Goal: Task Accomplishment & Management: Manage account settings

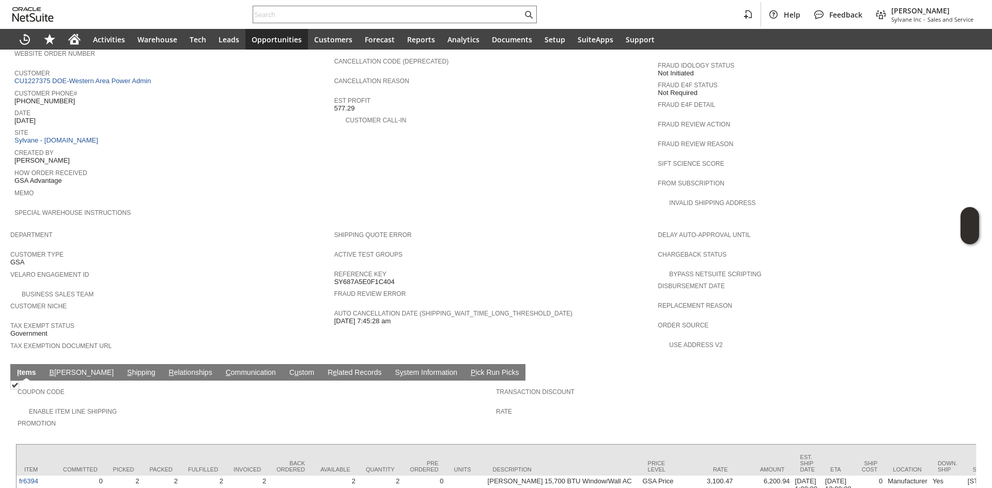
scroll to position [413, 0]
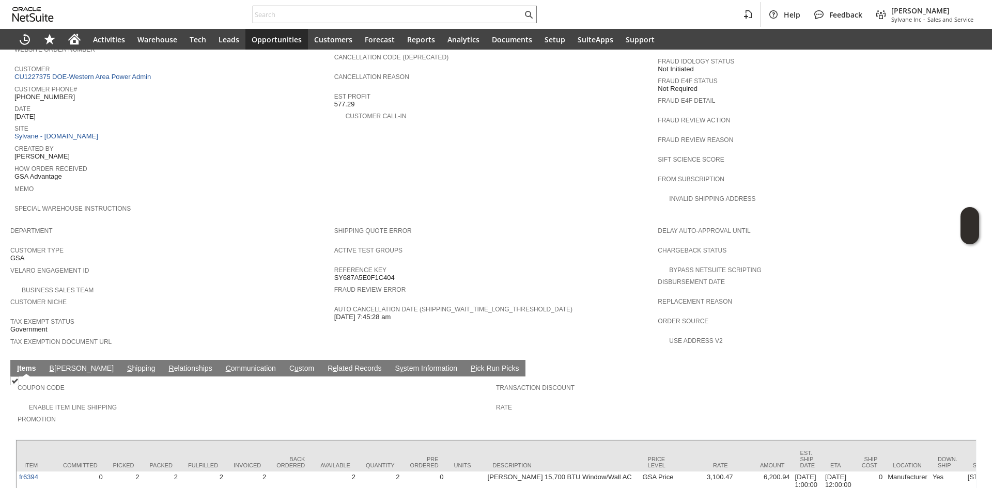
click at [59, 93] on span "[PHONE_NUMBER]" at bounding box center [44, 97] width 60 height 8
click at [59, 93] on span "(661) 233-4019" at bounding box center [44, 97] width 60 height 8
copy tbody "(661) 233-4019"
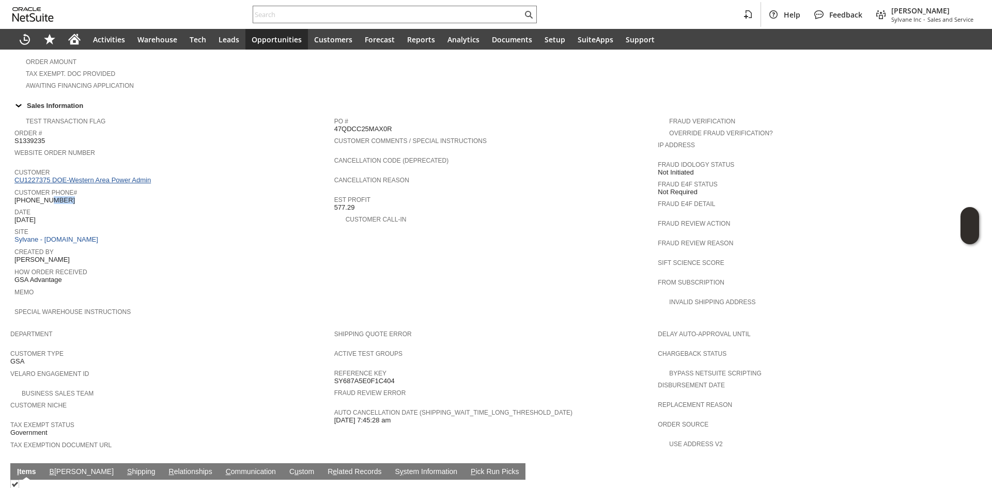
click at [112, 176] on link "CU1227375 DOE-Western Area Power Admin" at bounding box center [83, 180] width 139 height 8
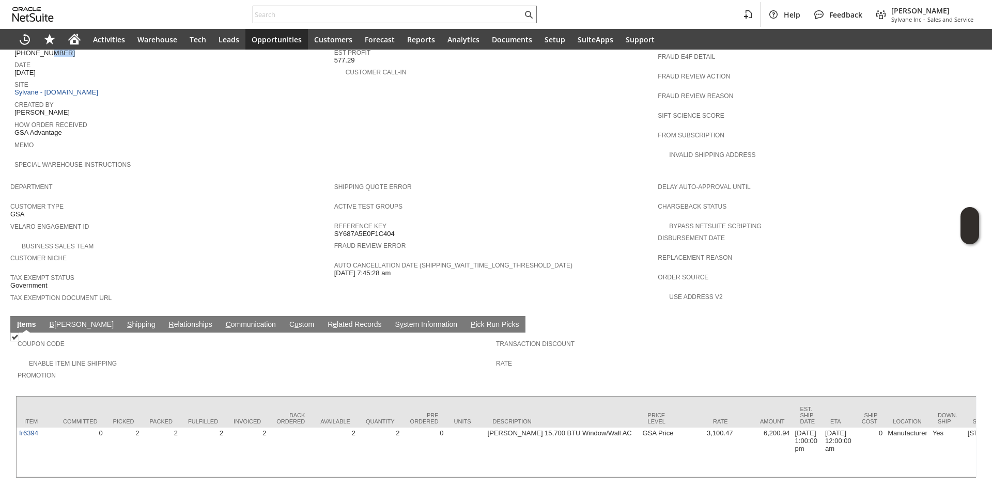
scroll to position [468, 0]
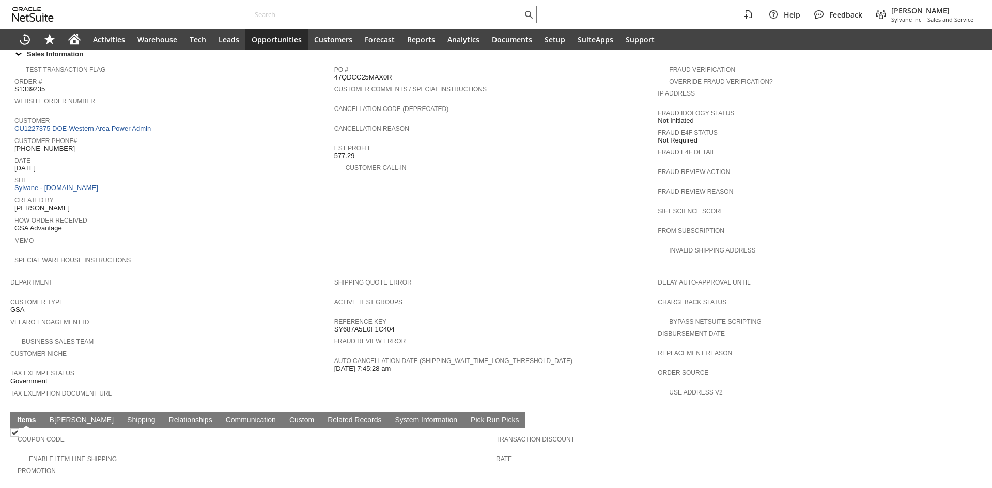
click at [125, 416] on link "S hipping" at bounding box center [142, 421] width 34 height 10
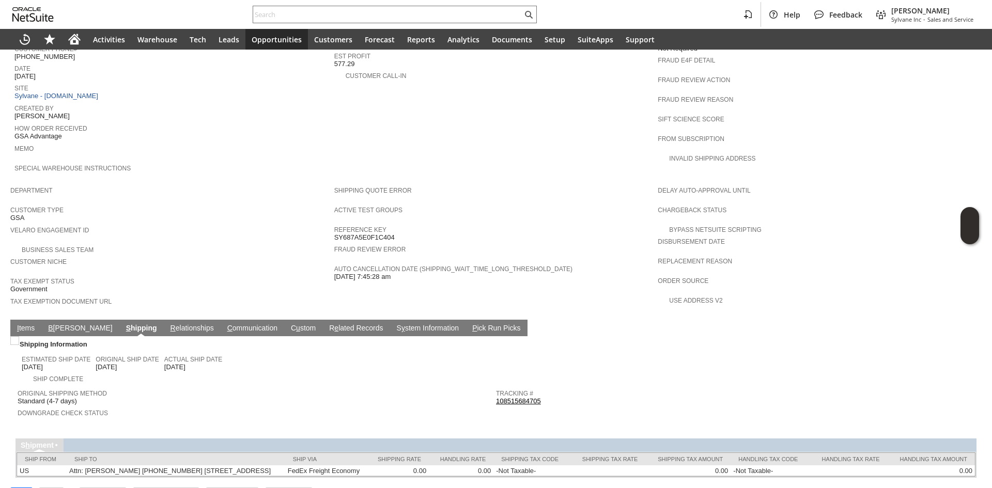
scroll to position [470, 0]
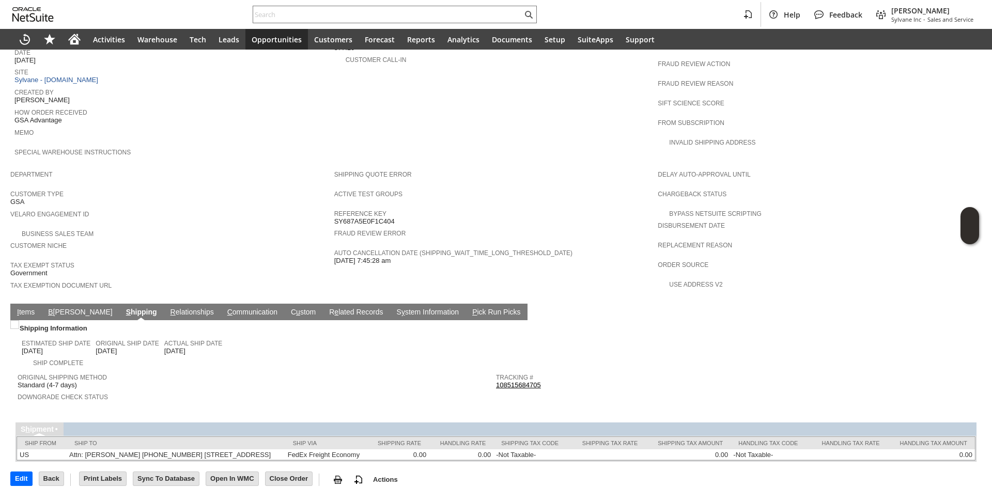
click at [519, 381] on link "108515684705" at bounding box center [518, 385] width 45 height 8
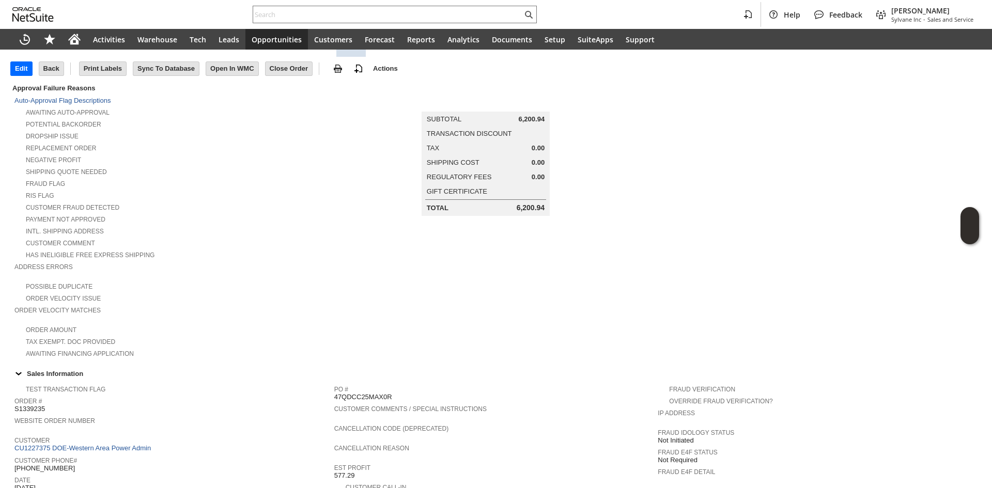
scroll to position [0, 0]
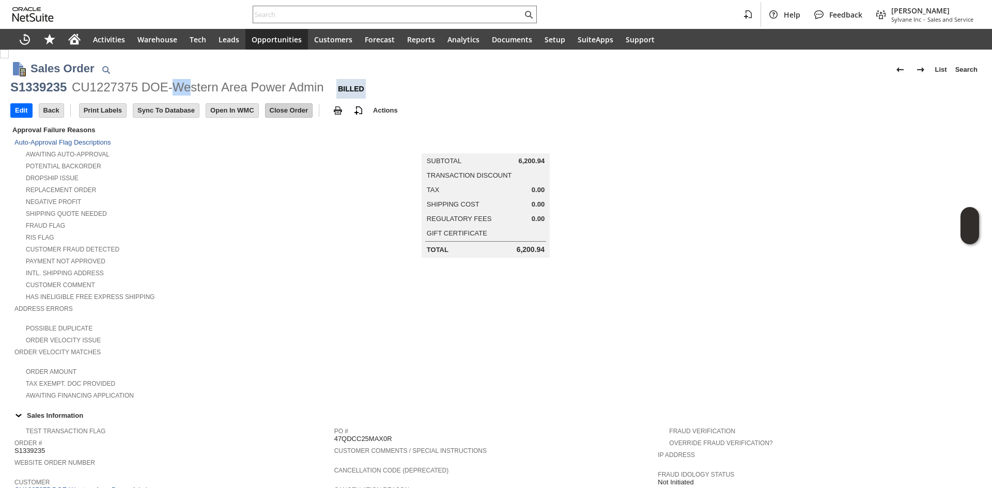
drag, startPoint x: 173, startPoint y: 86, endPoint x: 281, endPoint y: 106, distance: 109.8
click at [209, 89] on div "CU1227375 DOE-Western Area Power Admin" at bounding box center [198, 87] width 252 height 17
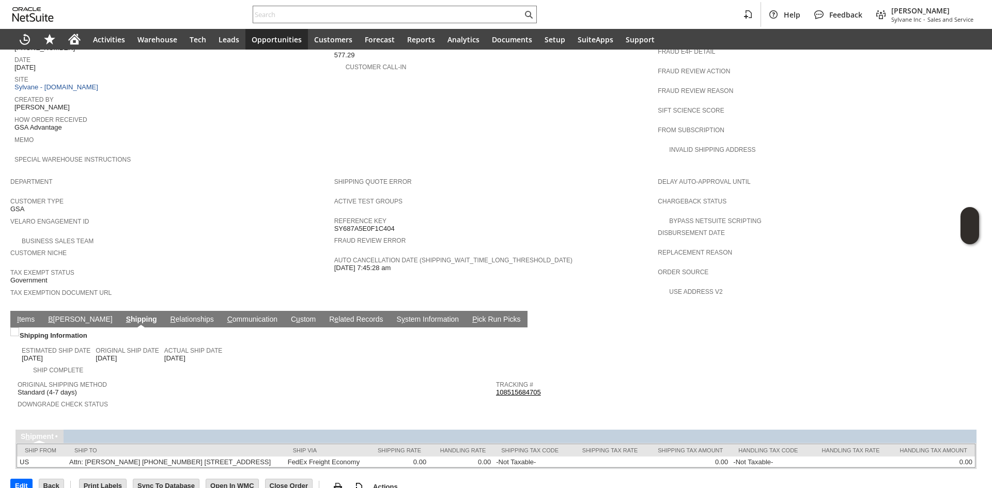
scroll to position [465, 0]
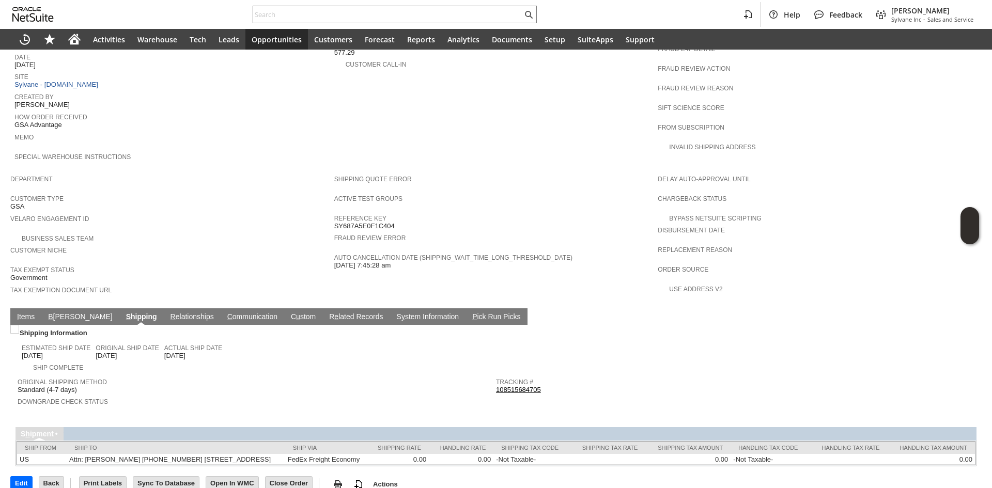
click at [24, 313] on link "I tems" at bounding box center [25, 318] width 23 height 10
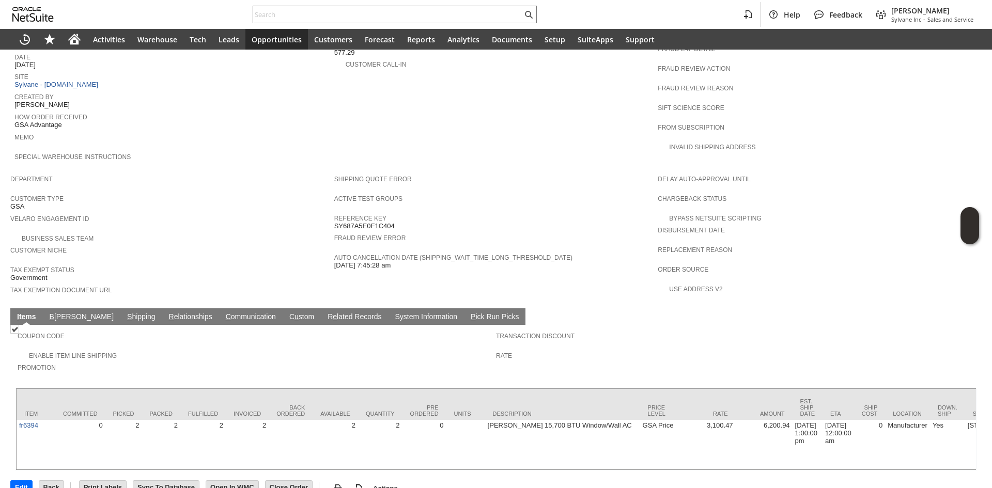
click at [61, 313] on link "B illing" at bounding box center [81, 318] width 69 height 10
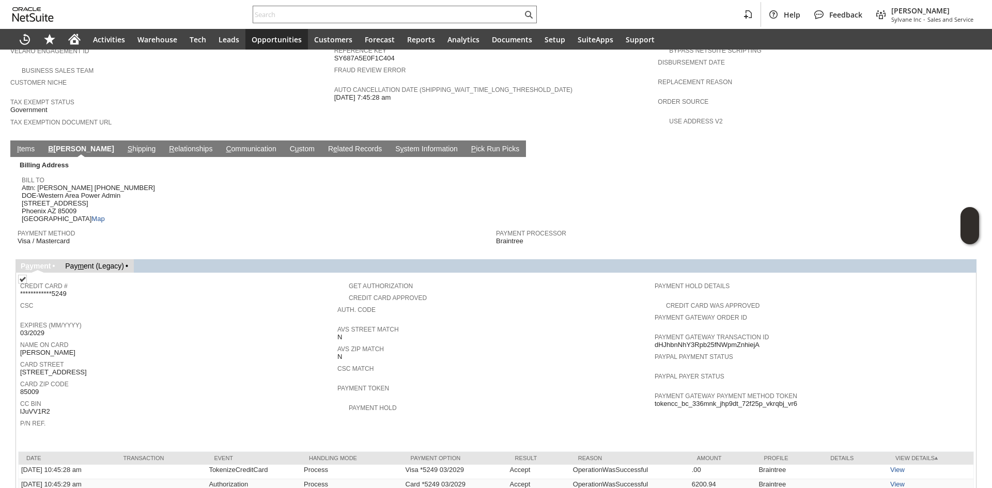
scroll to position [650, 0]
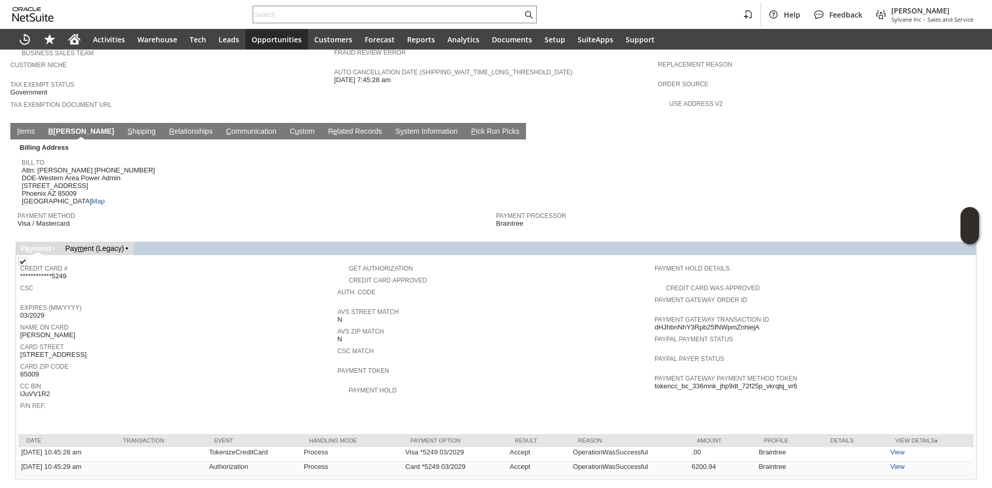
click at [56, 272] on span "**********" at bounding box center [43, 276] width 46 height 8
click at [137, 282] on span "CSC" at bounding box center [176, 287] width 312 height 10
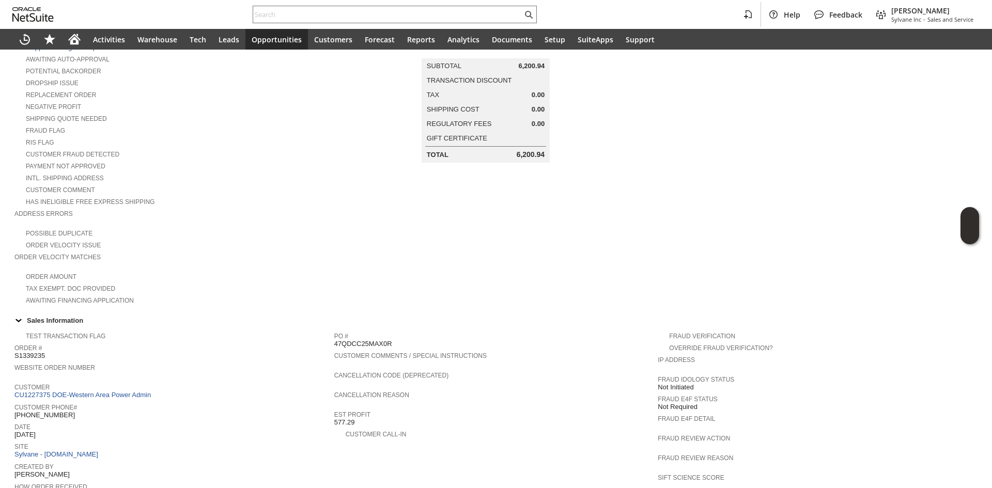
scroll to position [0, 0]
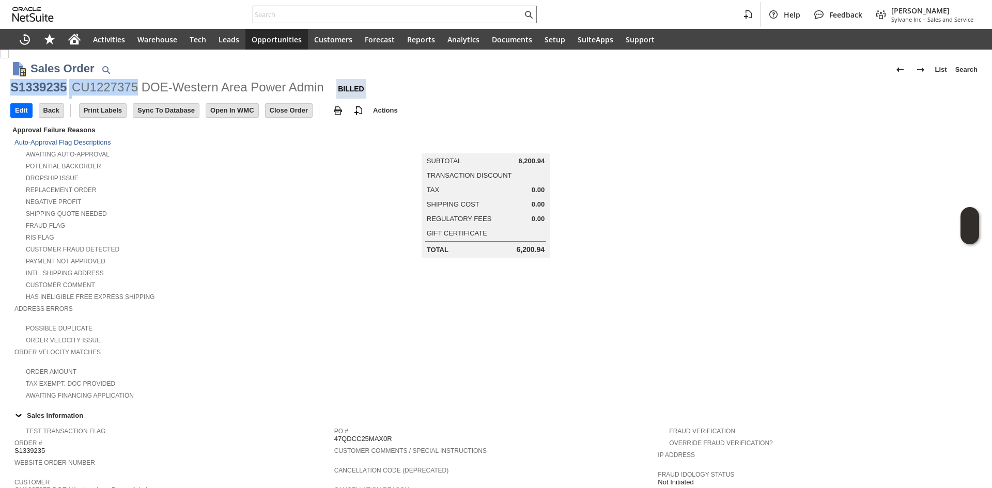
drag, startPoint x: 11, startPoint y: 94, endPoint x: 139, endPoint y: 84, distance: 127.9
click at [139, 84] on div "S1339235 CU1227375 DOE-Western Area Power Admin Billed" at bounding box center [495, 89] width 971 height 20
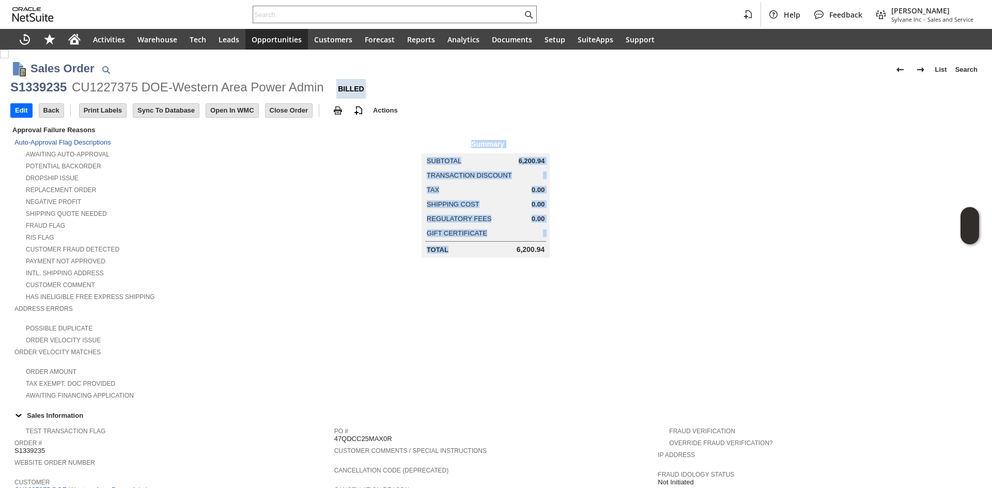
drag, startPoint x: 500, startPoint y: 244, endPoint x: 565, endPoint y: 245, distance: 65.6
click at [565, 245] on td "Summary Subtotal 6,200.94 Transaction Discount Tax 0.00 Shipping Cost 0.00 Regu…" at bounding box center [496, 191] width 324 height 134
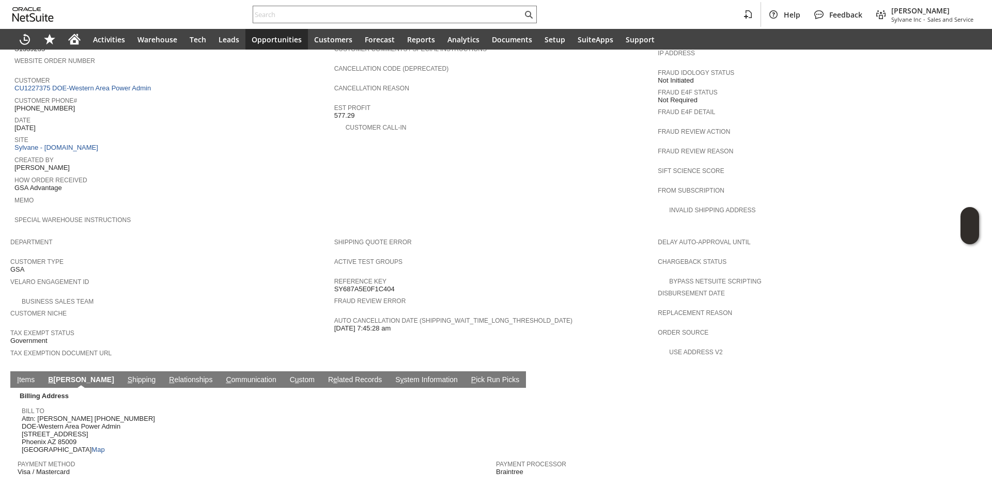
scroll to position [413, 0]
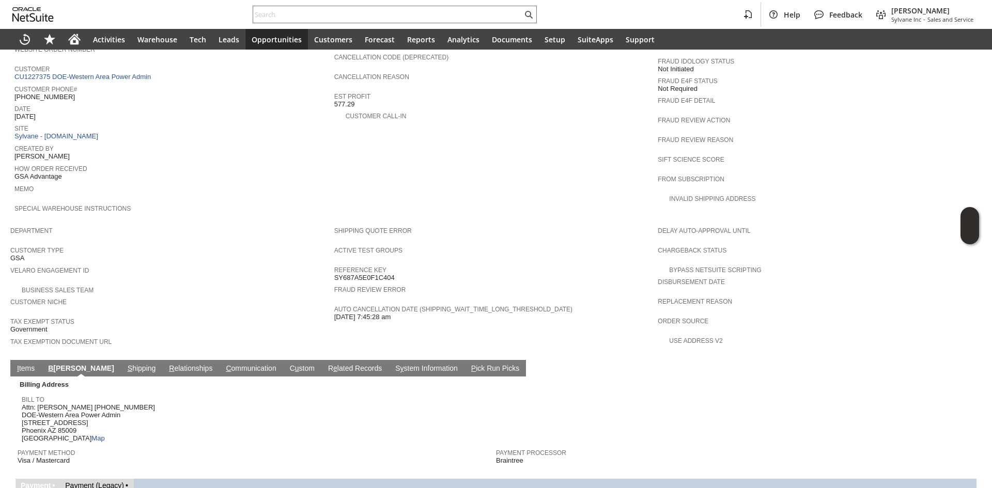
click at [189, 414] on div "Bill To Attn: JOSHUA HITA 602-605-2505 DOE-Western Area Power Admin 615 S 43RD …" at bounding box center [256, 418] width 469 height 50
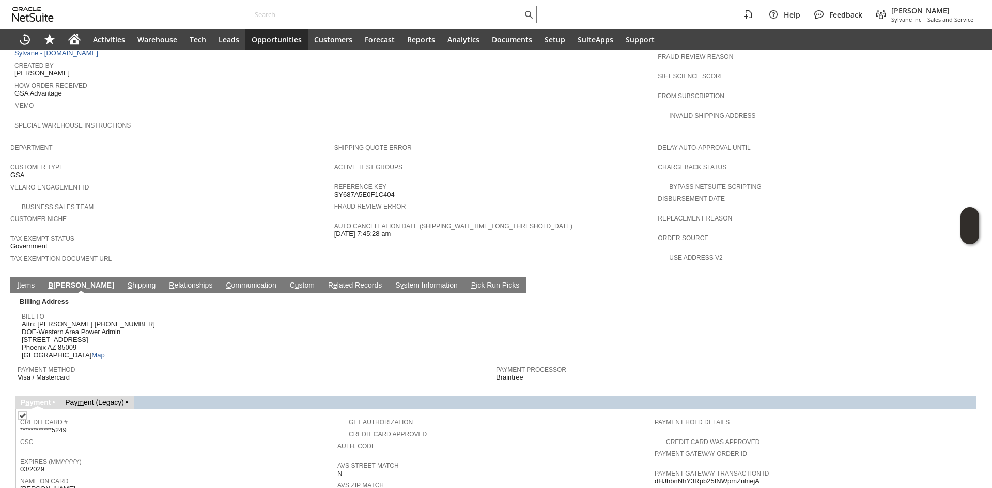
scroll to position [568, 0]
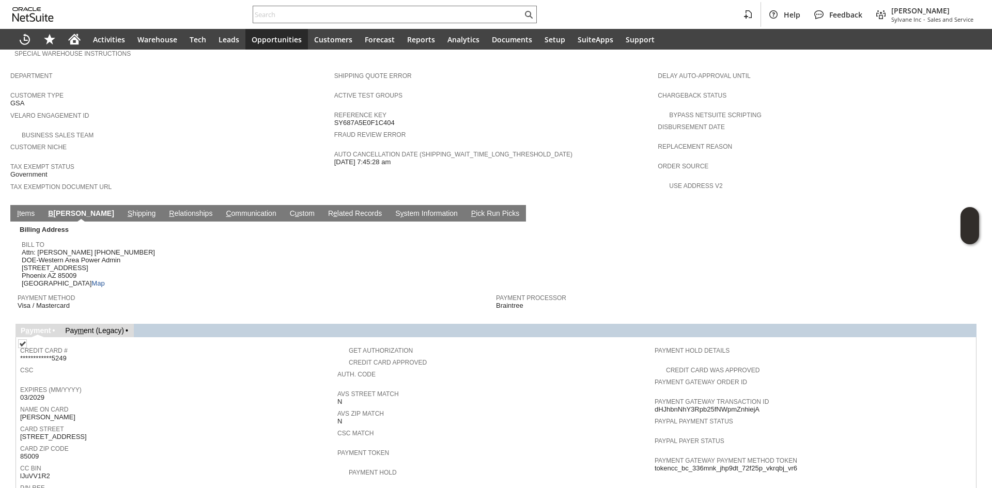
click at [57, 341] on td "**********" at bounding box center [178, 352] width 317 height 22
click at [59, 354] on span "**********" at bounding box center [43, 358] width 46 height 8
click at [107, 344] on div "**********" at bounding box center [176, 353] width 312 height 19
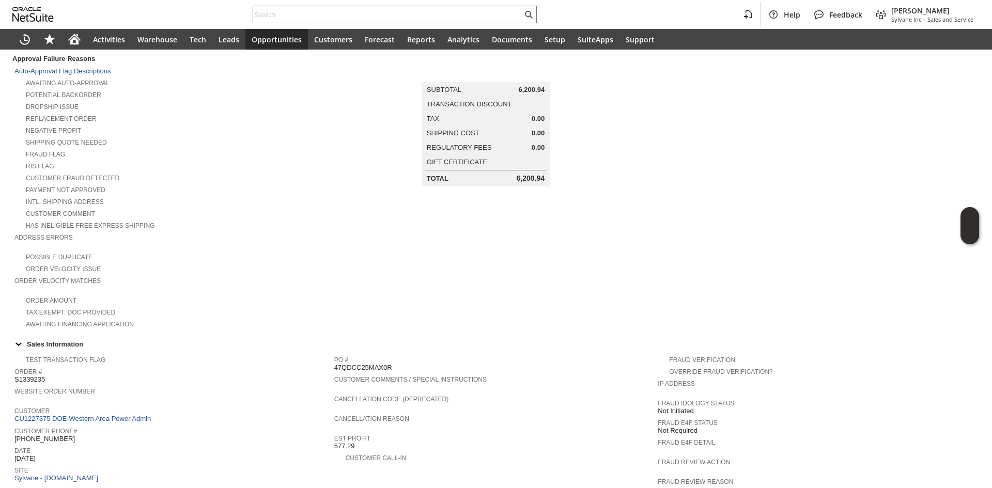
scroll to position [0, 0]
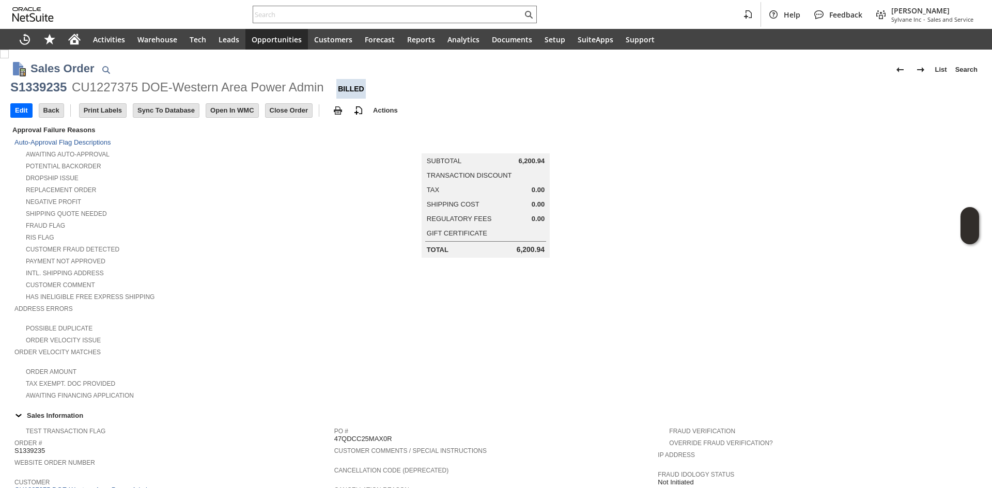
click at [60, 87] on div "S1339235" at bounding box center [38, 87] width 56 height 17
copy div "S1339235"
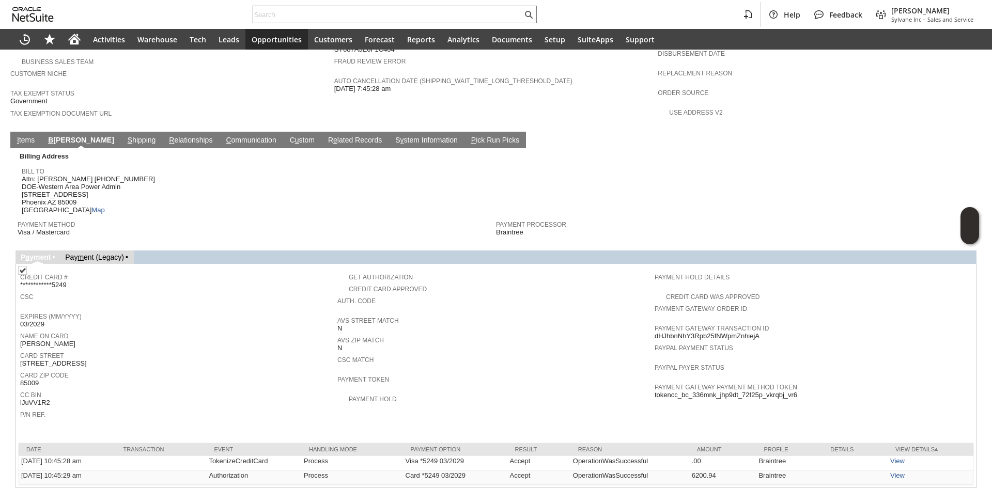
scroll to position [650, 0]
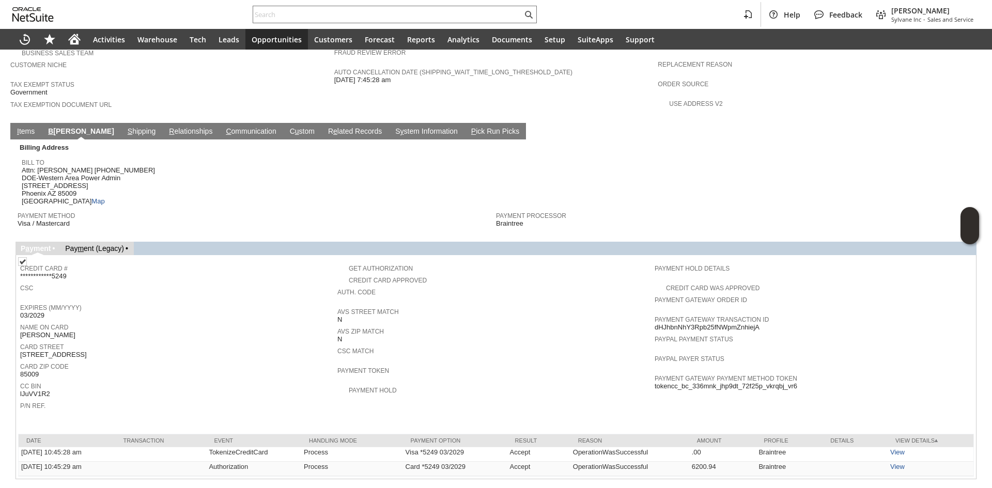
click at [20, 127] on link "I tems" at bounding box center [25, 132] width 23 height 10
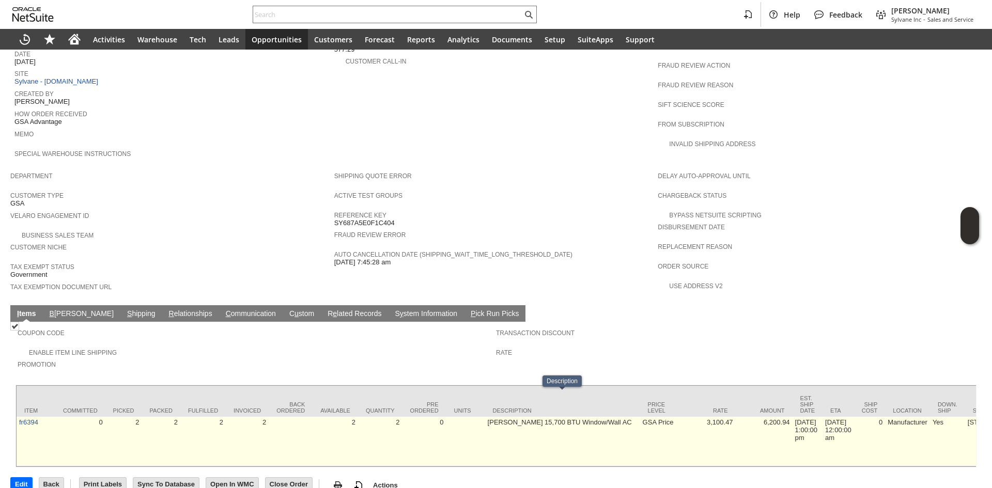
drag, startPoint x: 485, startPoint y: 400, endPoint x: 521, endPoint y: 408, distance: 37.4
click at [521, 417] on td "Friedrich Hazardgard 15,700 BTU Window/Wall AC" at bounding box center [562, 442] width 155 height 50
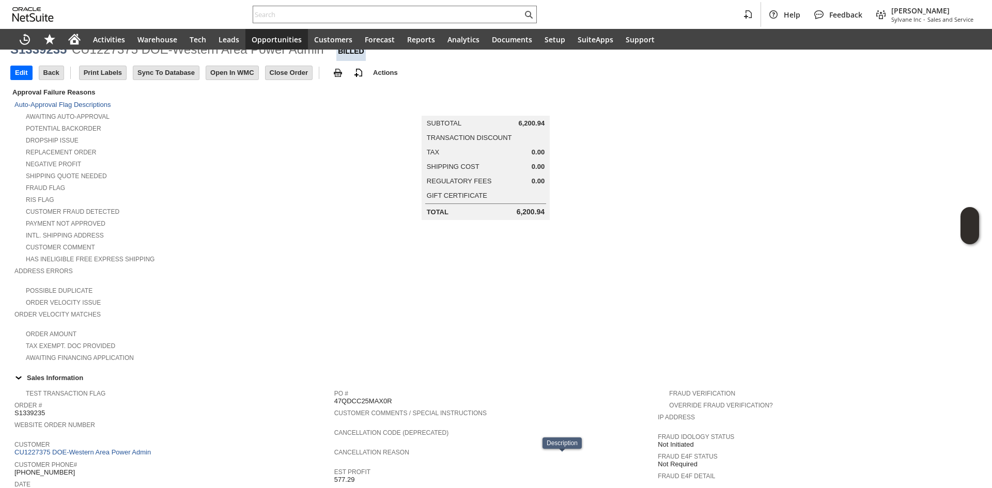
scroll to position [0, 0]
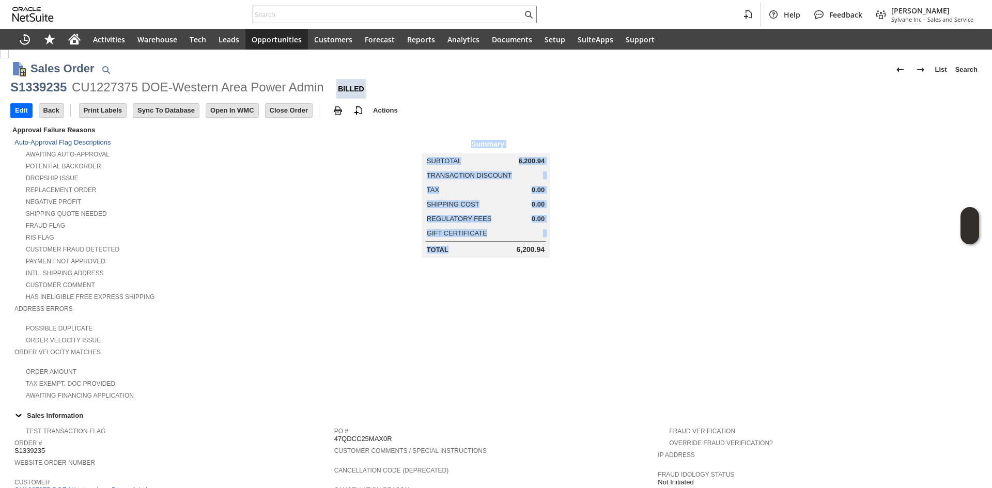
drag, startPoint x: 510, startPoint y: 244, endPoint x: 567, endPoint y: 246, distance: 56.9
click at [567, 246] on td "Summary Subtotal 6,200.94 Transaction Discount Tax 0.00 Shipping Cost 0.00 Regu…" at bounding box center [496, 191] width 324 height 134
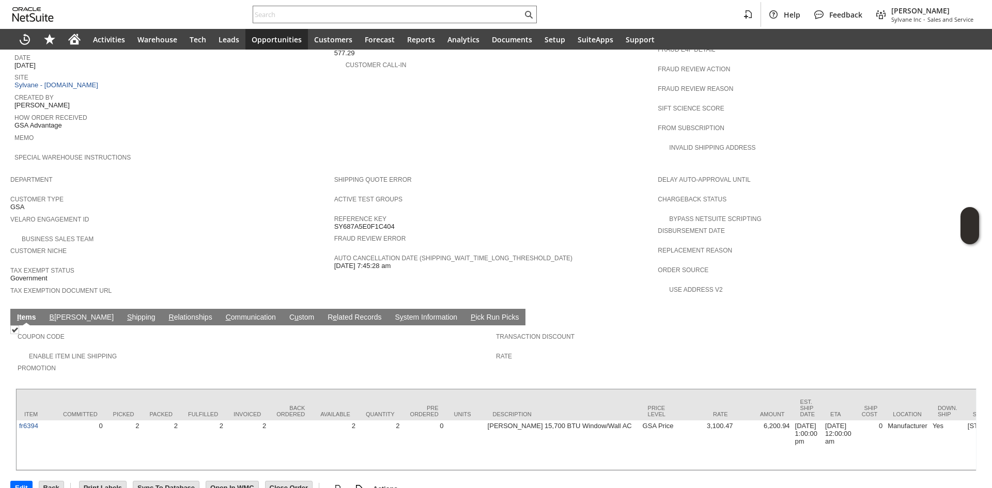
scroll to position [468, 0]
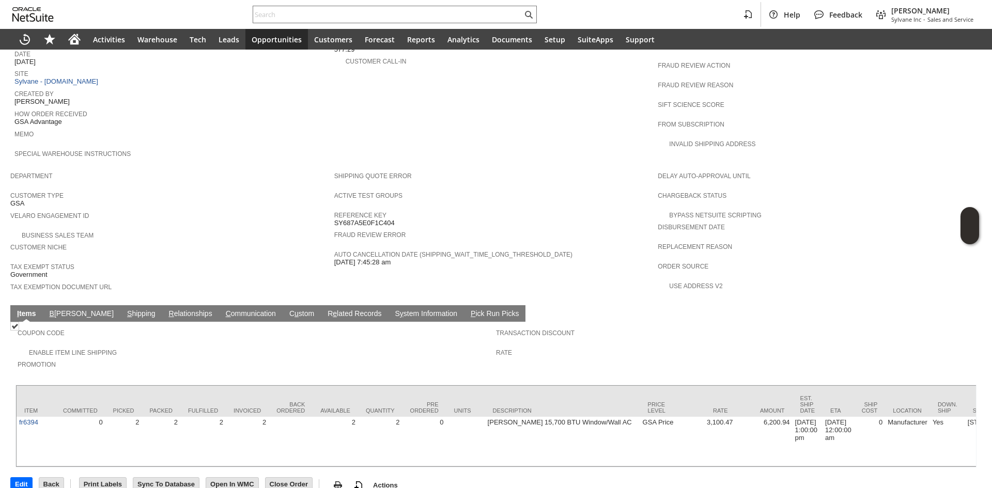
click at [63, 309] on link "B illing" at bounding box center [81, 314] width 69 height 10
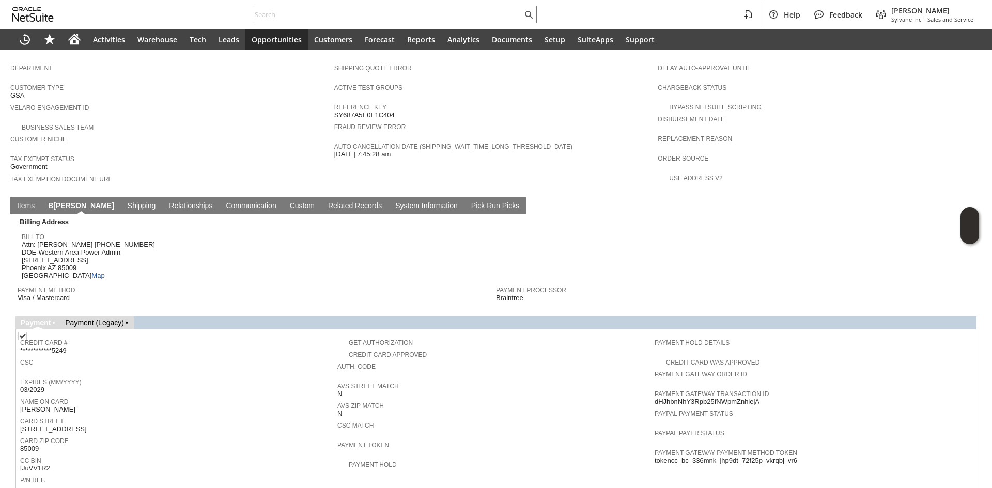
scroll to position [650, 0]
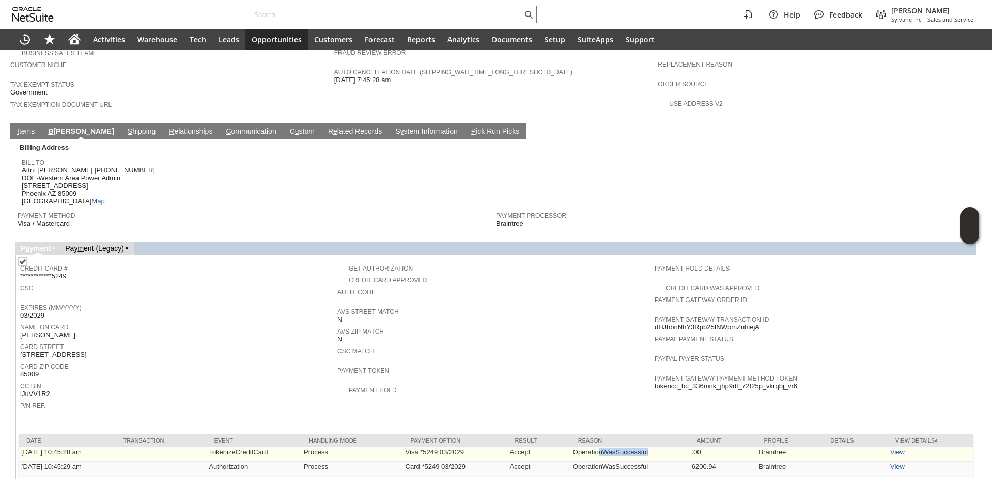
drag, startPoint x: 643, startPoint y: 425, endPoint x: 658, endPoint y: 427, distance: 15.1
click at [658, 447] on td "OperationWasSuccessful" at bounding box center [629, 454] width 119 height 14
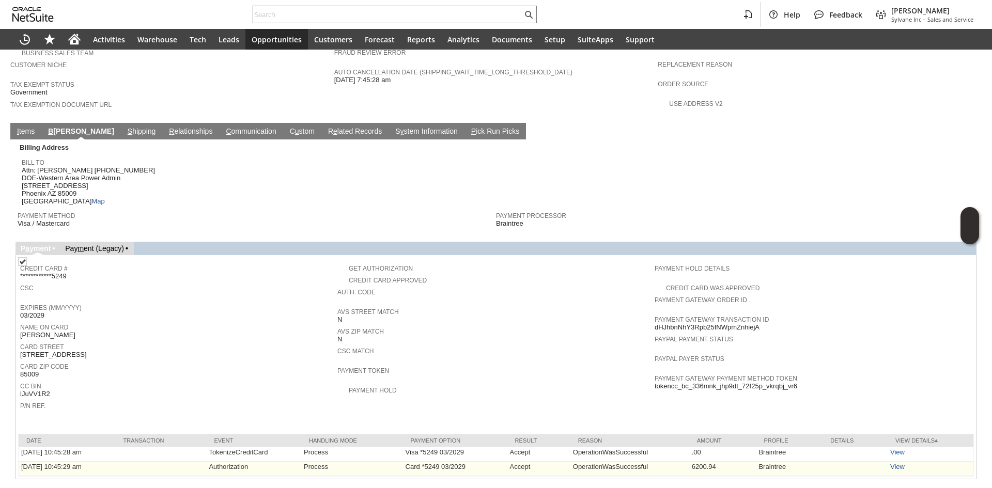
click at [700, 462] on td "6200.94" at bounding box center [722, 469] width 67 height 14
drag, startPoint x: 295, startPoint y: 426, endPoint x: 486, endPoint y: 435, distance: 190.8
click at [486, 435] on tbody "Date Transaction Event Handling Mode Payment Option Result Reason Amount Profil…" at bounding box center [496, 455] width 955 height 42
click at [486, 462] on td "Card *5249 03/2029" at bounding box center [455, 469] width 104 height 14
drag, startPoint x: 494, startPoint y: 433, endPoint x: 657, endPoint y: 445, distance: 163.7
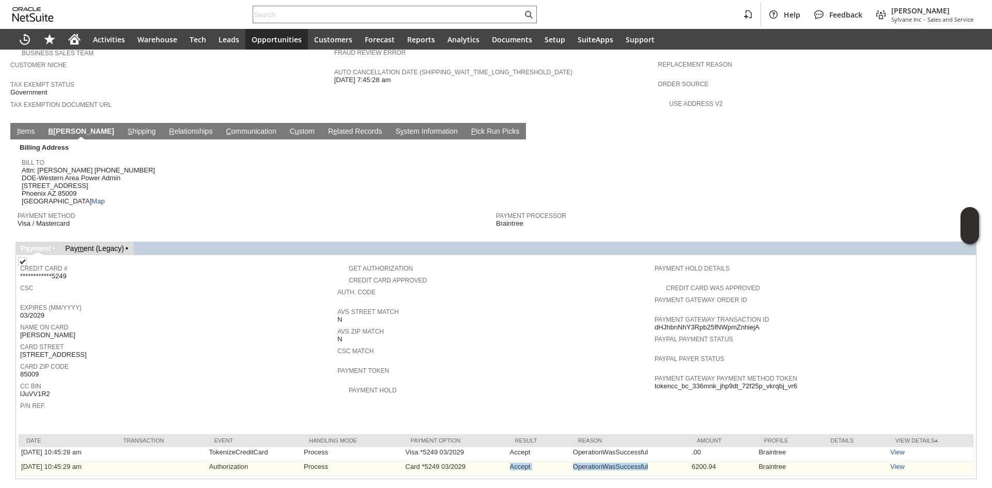
click at [657, 462] on tr "7/18/2025 10:45:29 am Authorization Process Card *5249 03/2029 Accept Operation…" at bounding box center [496, 469] width 955 height 14
click at [761, 462] on td "Braintree" at bounding box center [789, 469] width 67 height 14
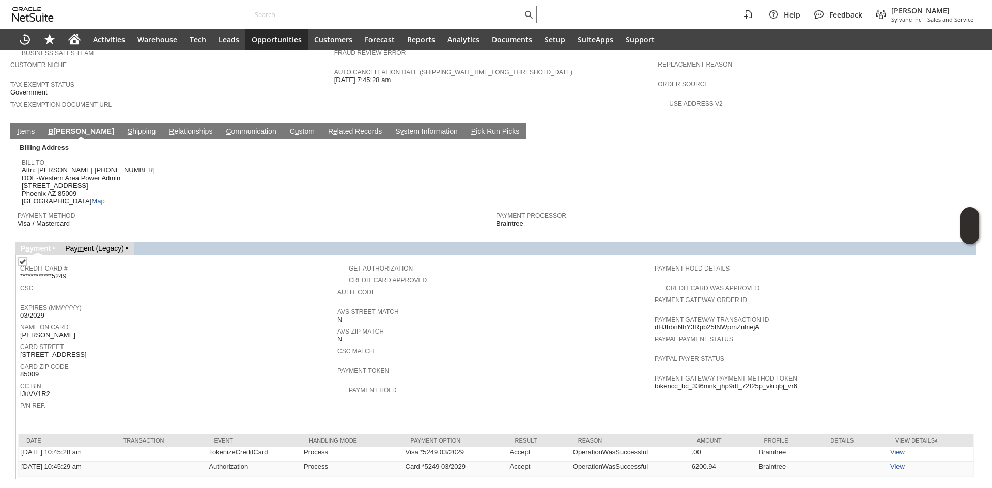
click at [594, 364] on span "Payment Token" at bounding box center [493, 369] width 312 height 10
click at [501, 220] on span "Braintree" at bounding box center [509, 224] width 27 height 8
click at [54, 220] on span "Visa / Mastercard" at bounding box center [44, 224] width 52 height 8
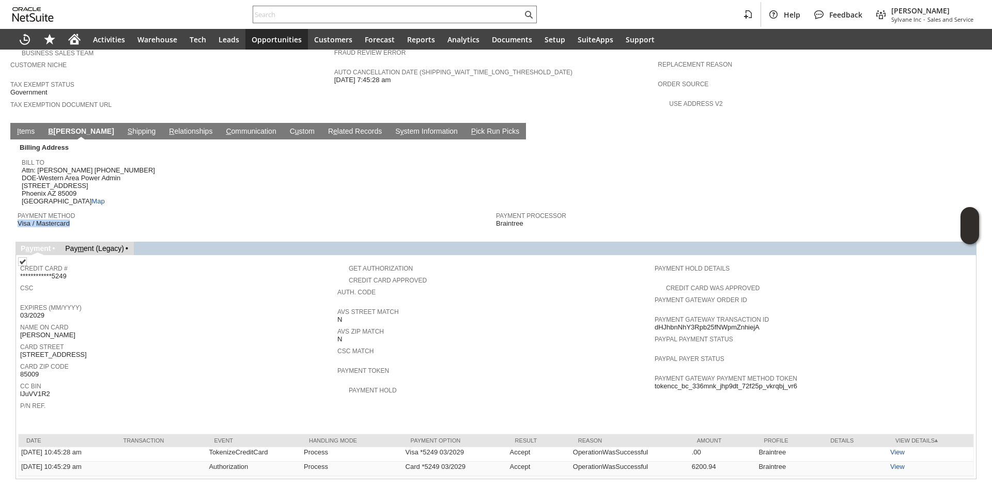
click at [54, 220] on span "Visa / Mastercard" at bounding box center [44, 224] width 52 height 8
copy tbody "Visa / Mastercard"
click at [38, 312] on span "03/2029" at bounding box center [32, 316] width 24 height 8
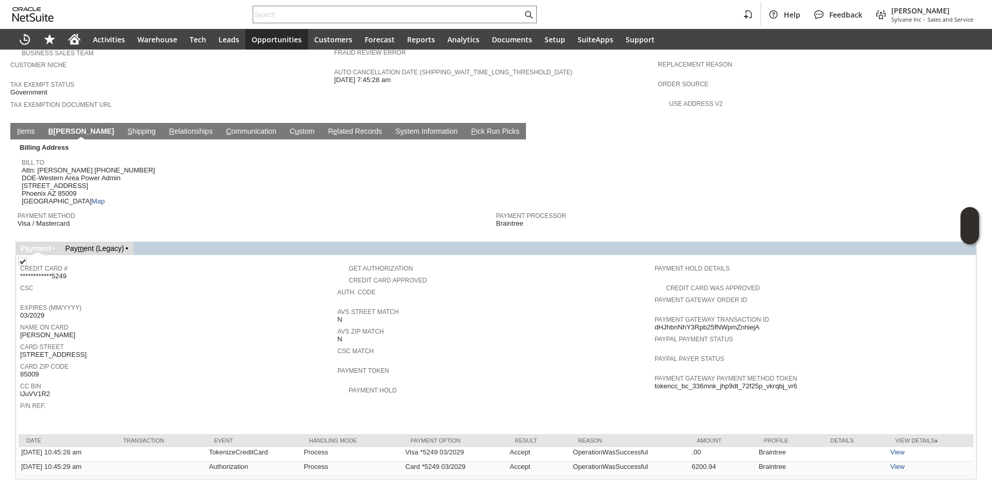
click at [38, 312] on span "03/2029" at bounding box center [32, 316] width 24 height 8
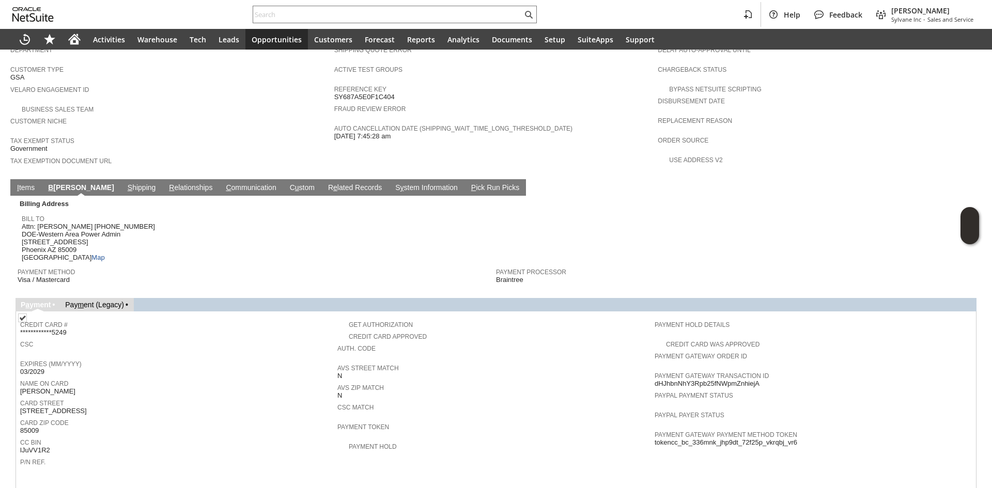
scroll to position [599, 0]
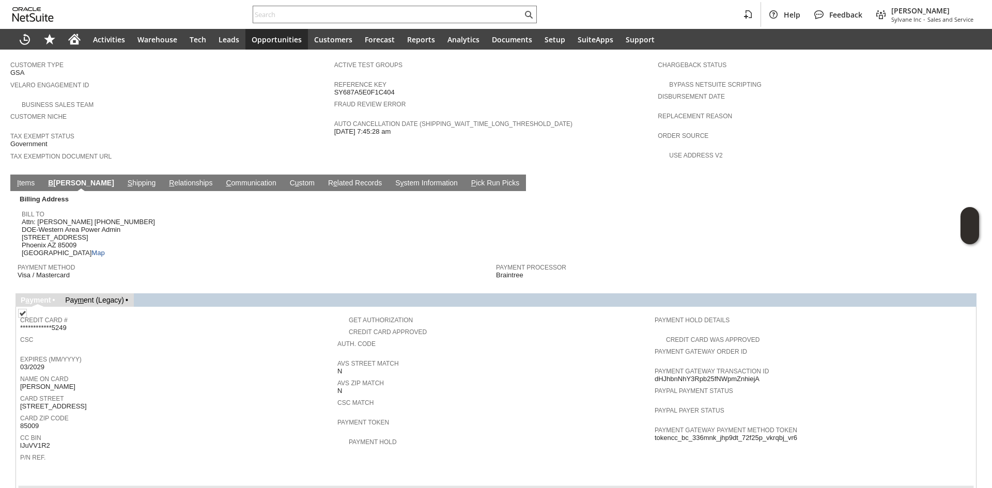
click at [68, 218] on span "Attn: JOSHUA HITA 602-605-2505 DOE-Western Area Power Admin 615 S 43RD AVE Phoe…" at bounding box center [88, 237] width 133 height 39
click at [71, 218] on span "Attn: JOSHUA HITA 602-605-2505 DOE-Western Area Power Admin 615 S 43RD AVE Phoe…" at bounding box center [88, 237] width 133 height 39
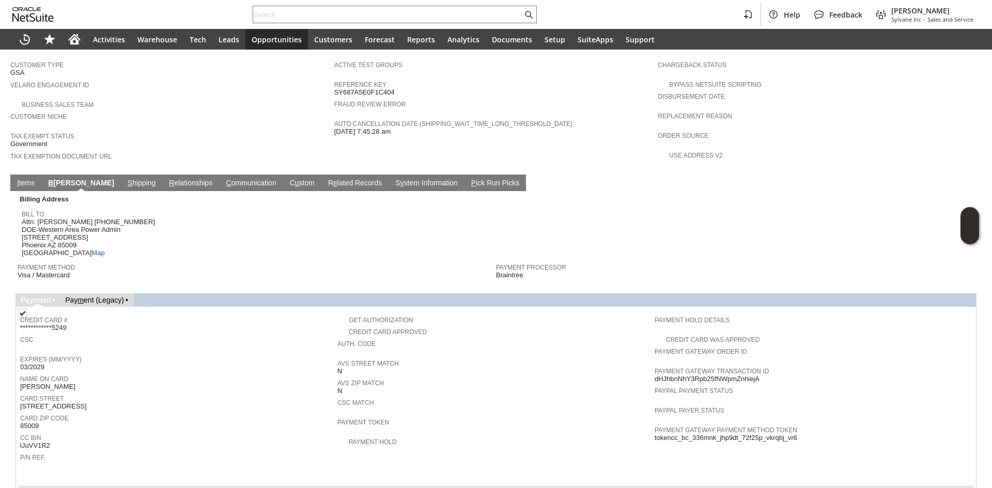
click at [81, 218] on span "Attn: JOSHUA HITA 602-605-2505 DOE-Western Area Power Admin 615 S 43RD AVE Phoe…" at bounding box center [88, 237] width 133 height 39
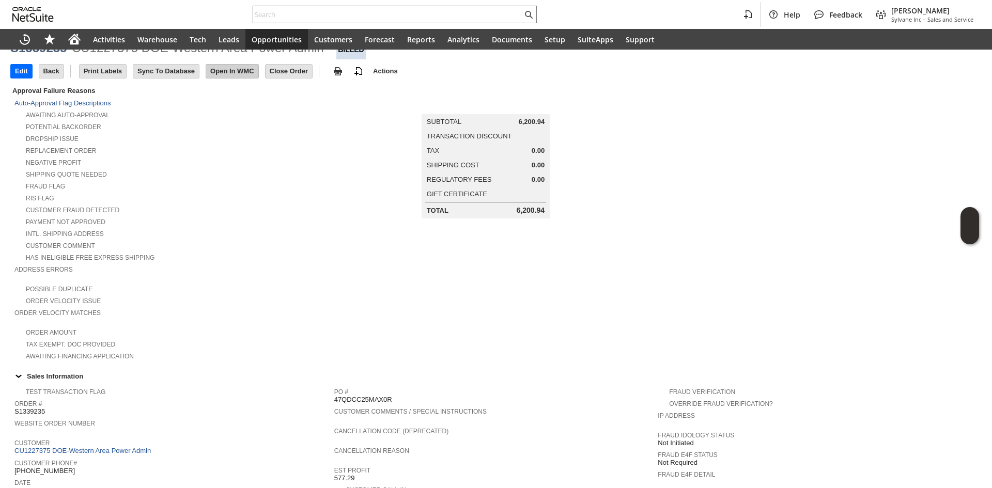
scroll to position [0, 0]
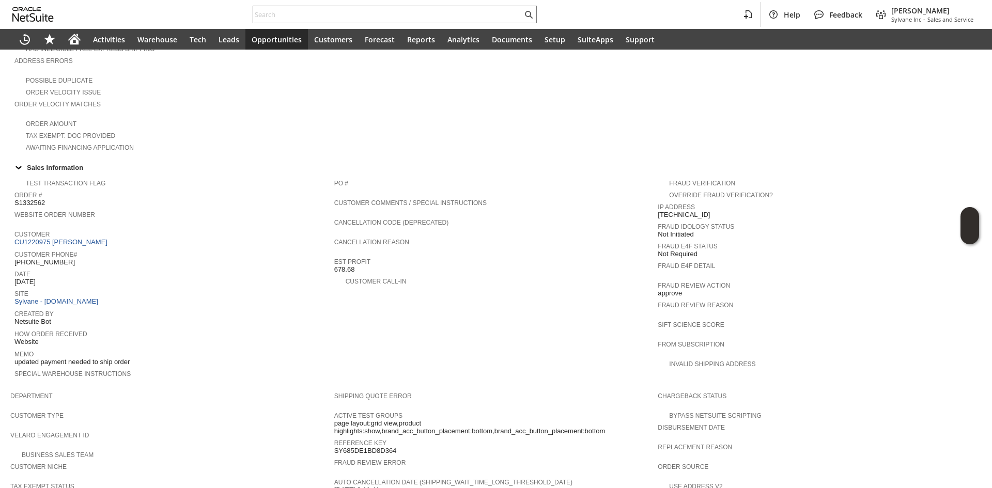
scroll to position [465, 0]
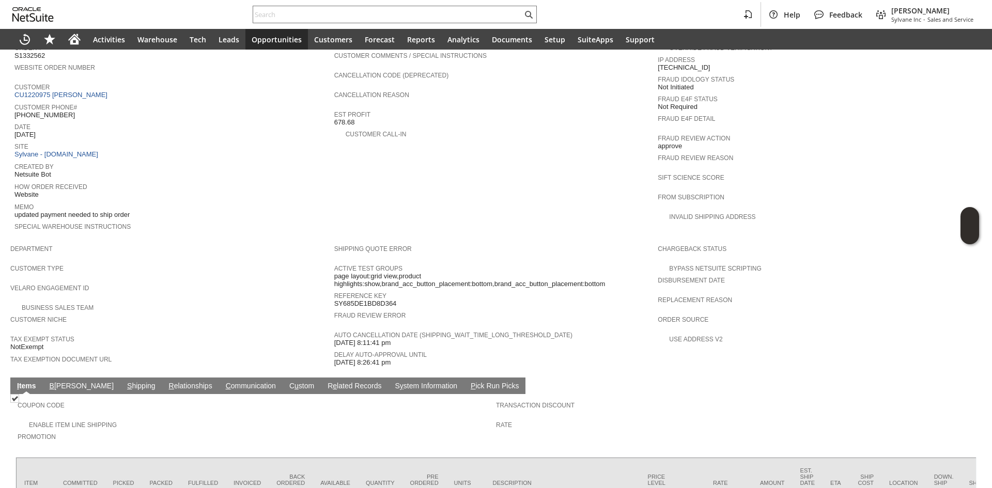
click at [120, 378] on td "S hipping" at bounding box center [141, 386] width 42 height 17
click at [125, 382] on link "S hipping" at bounding box center [142, 387] width 34 height 10
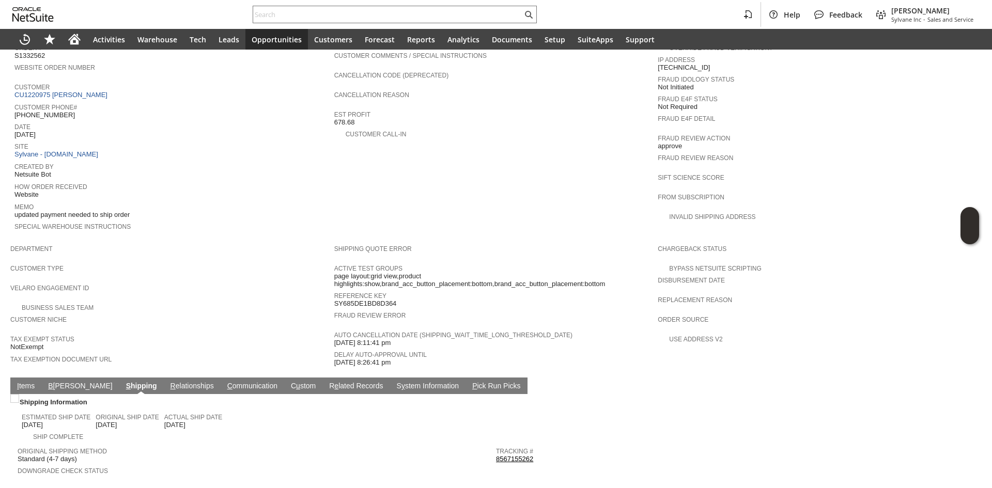
click at [512, 455] on link "8567155262" at bounding box center [514, 459] width 37 height 8
copy link "567155262"
copy link "8567155262"
drag, startPoint x: 531, startPoint y: 435, endPoint x: 494, endPoint y: 433, distance: 36.7
click at [496, 445] on div "Tracking # 8567155262" at bounding box center [732, 454] width 473 height 19
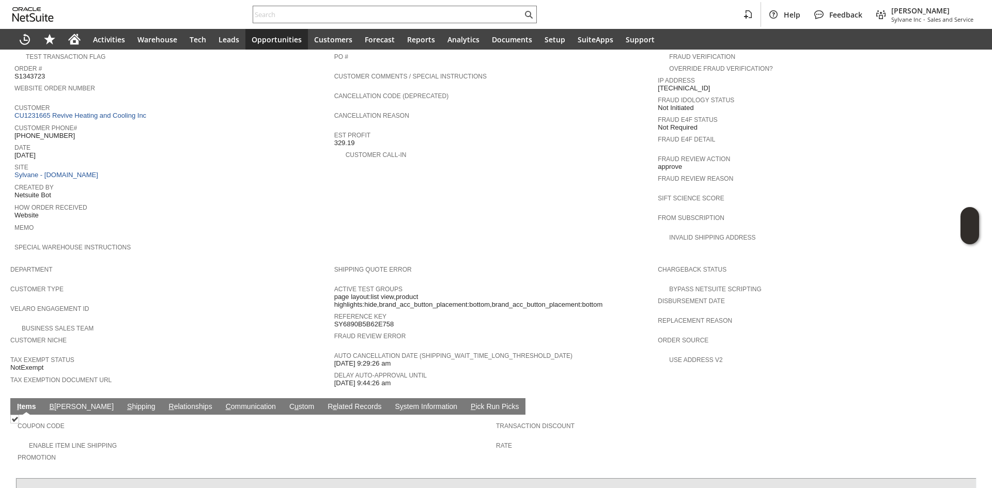
scroll to position [538, 0]
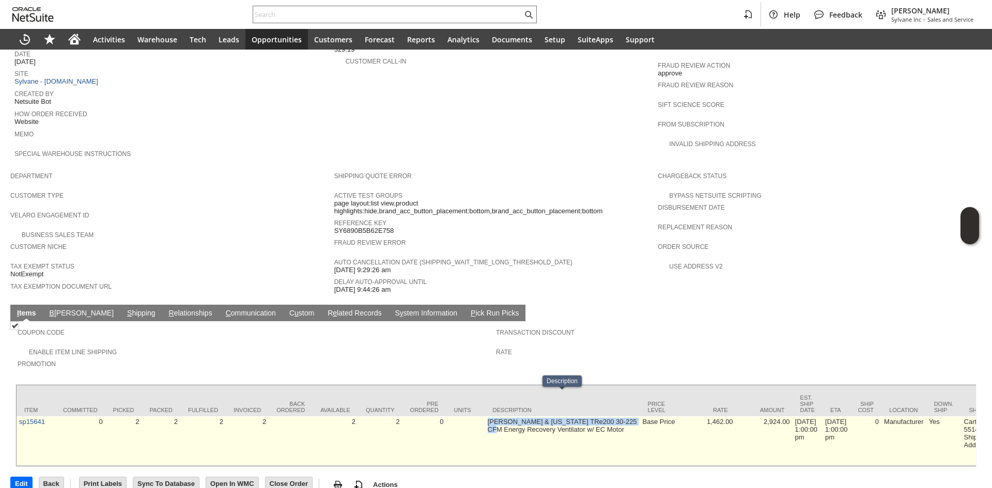
drag, startPoint x: 486, startPoint y: 396, endPoint x: 503, endPoint y: 407, distance: 20.5
click at [503, 416] on td "Soler & Palau TRe200 30-225 CFM Energy Recovery Ventilator w/ EC Motor" at bounding box center [562, 441] width 155 height 50
click at [505, 416] on td "Soler & Palau TRe200 30-225 CFM Energy Recovery Ventilator w/ EC Motor" at bounding box center [562, 441] width 155 height 50
click at [573, 416] on td "Soler & Palau TRe200 30-225 CFM Energy Recovery Ventilator w/ EC Motor" at bounding box center [562, 441] width 155 height 50
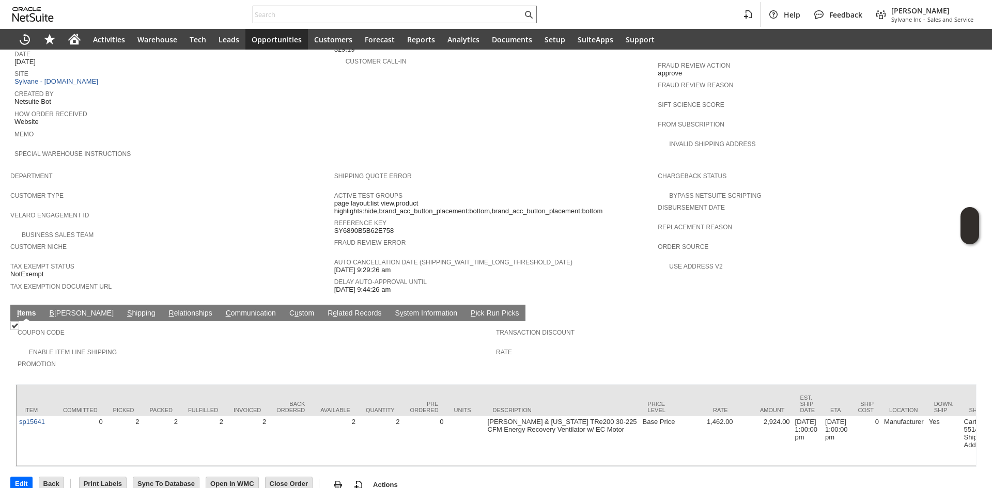
click at [120, 305] on td "S hipping" at bounding box center [141, 313] width 42 height 17
click at [125, 309] on link "S hipping" at bounding box center [142, 314] width 34 height 10
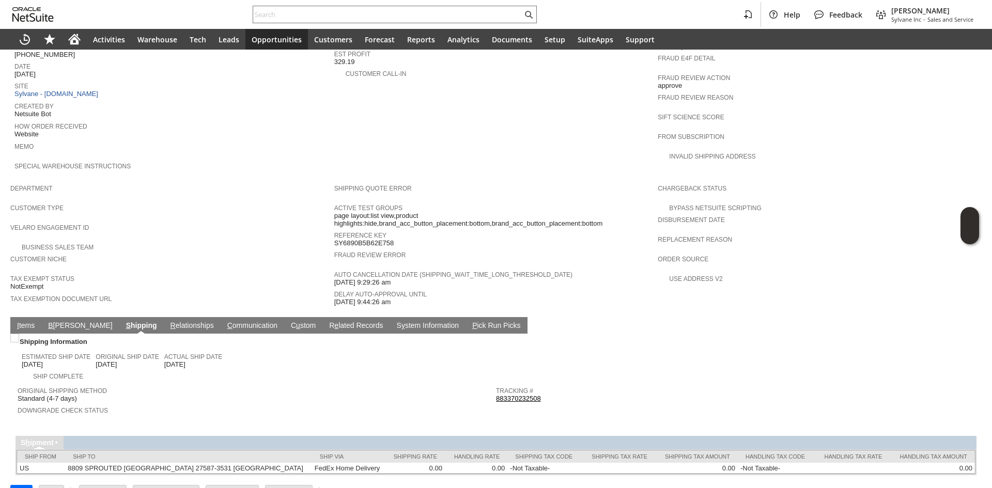
click at [527, 395] on link "883370232508" at bounding box center [518, 399] width 45 height 8
click at [27, 321] on link "I tems" at bounding box center [25, 326] width 23 height 10
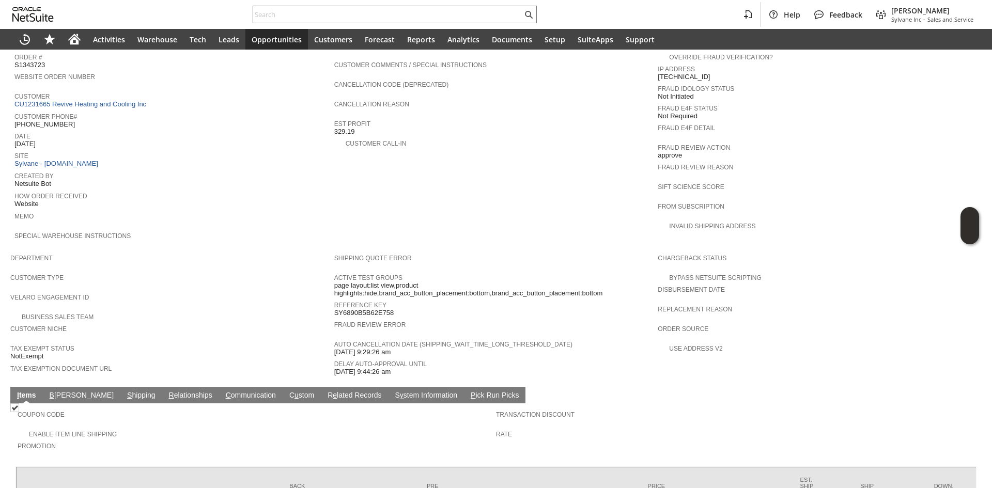
scroll to position [383, 0]
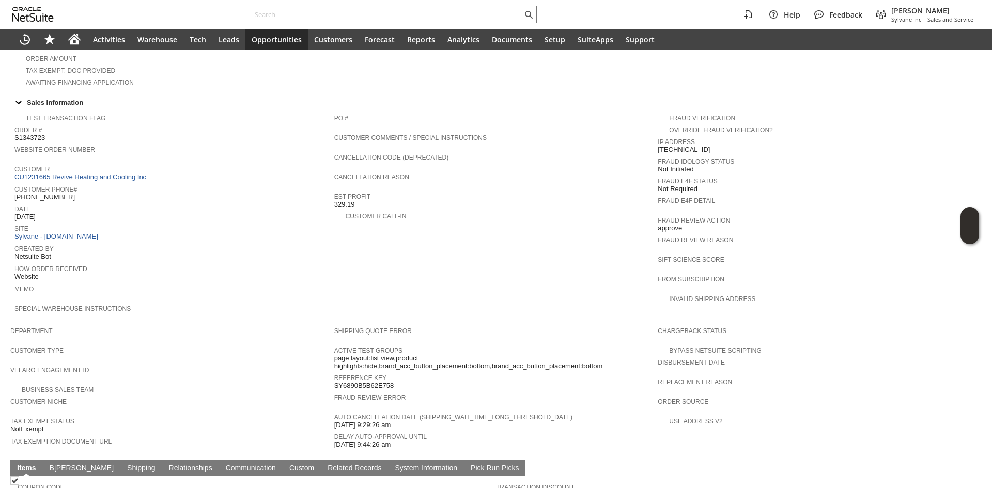
click at [329, 481] on span "Coupon Code" at bounding box center [254, 486] width 473 height 10
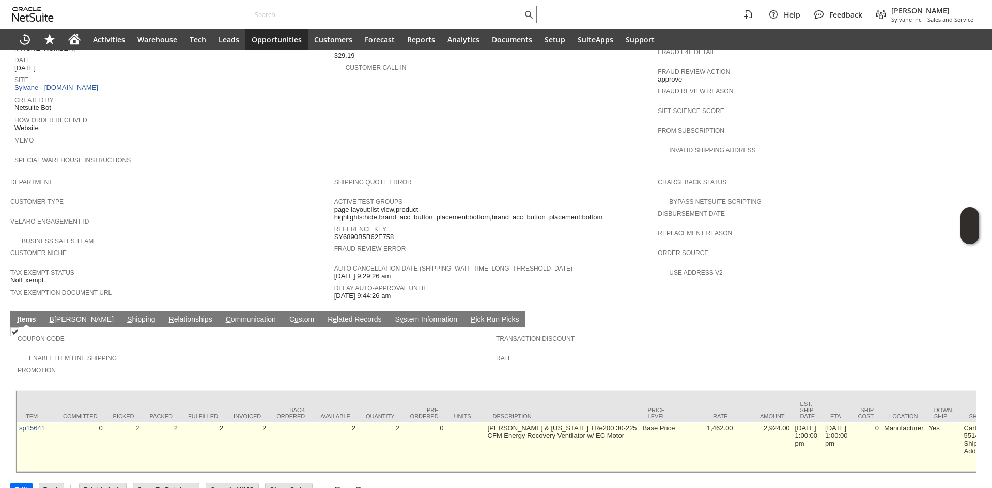
scroll to position [538, 0]
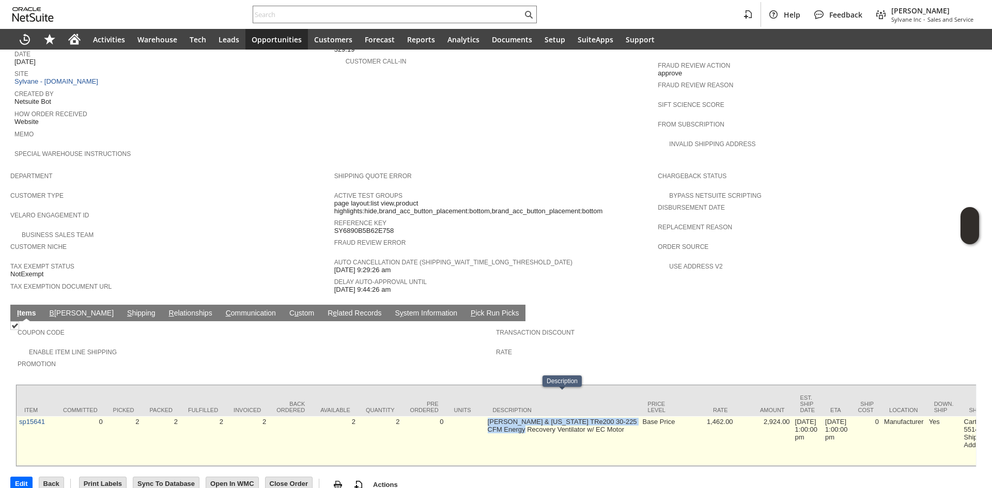
drag, startPoint x: 484, startPoint y: 398, endPoint x: 528, endPoint y: 402, distance: 44.6
click at [528, 416] on td "Soler & Palau TRe200 30-225 CFM Energy Recovery Ventilator w/ EC Motor" at bounding box center [562, 441] width 155 height 50
click at [595, 416] on td "Soler & Palau TRe200 30-225 CFM Energy Recovery Ventilator w/ EC Motor" at bounding box center [562, 441] width 155 height 50
drag, startPoint x: 477, startPoint y: 408, endPoint x: 558, endPoint y: 402, distance: 81.8
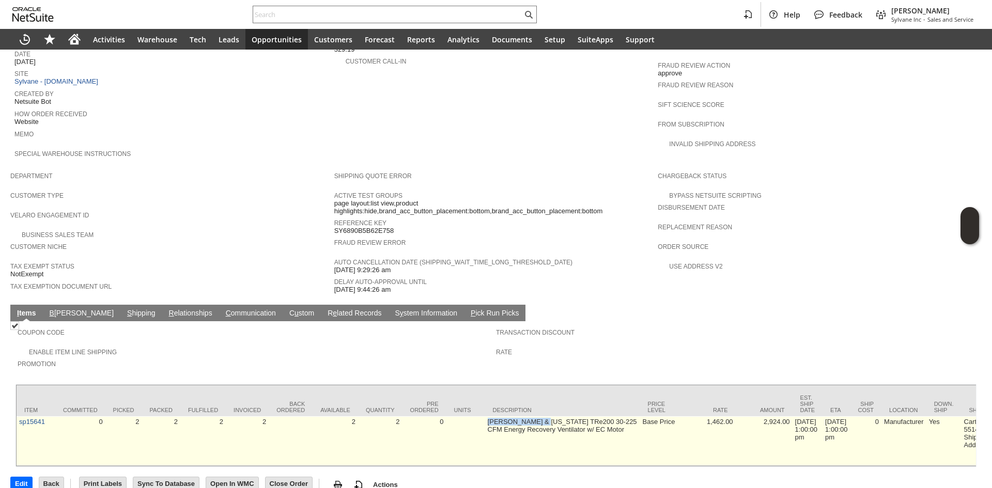
click at [581, 416] on td "Soler & Palau TRe200 30-225 CFM Energy Recovery Ventilator w/ EC Motor" at bounding box center [562, 441] width 155 height 50
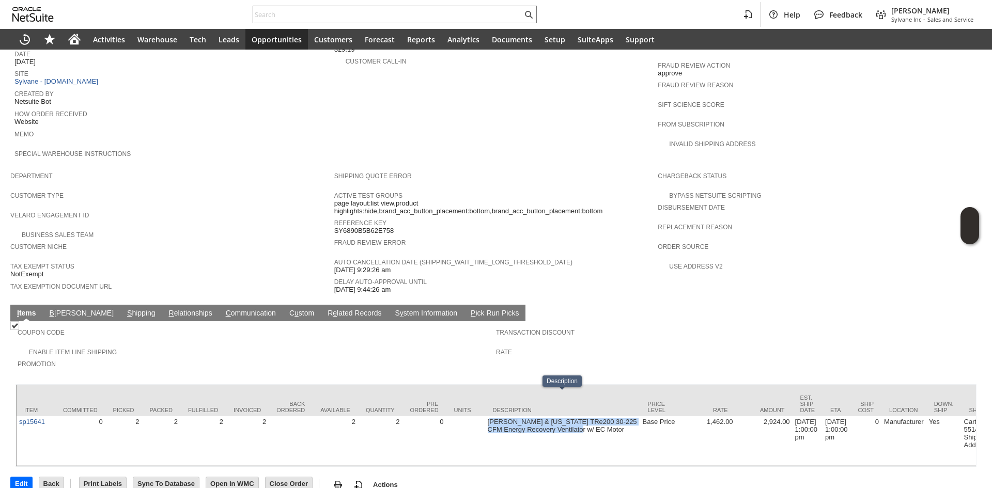
drag, startPoint x: 584, startPoint y: 408, endPoint x: 431, endPoint y: 386, distance: 153.9
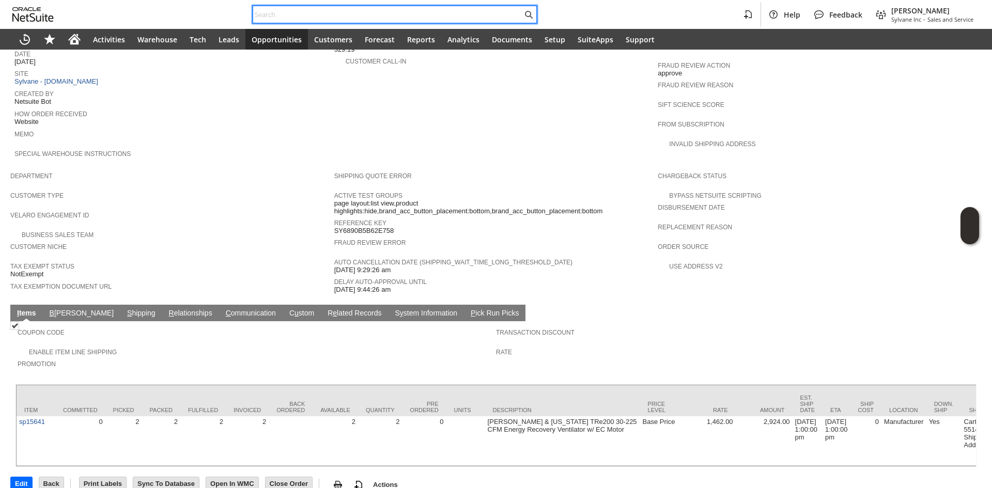
paste input "S1343185"
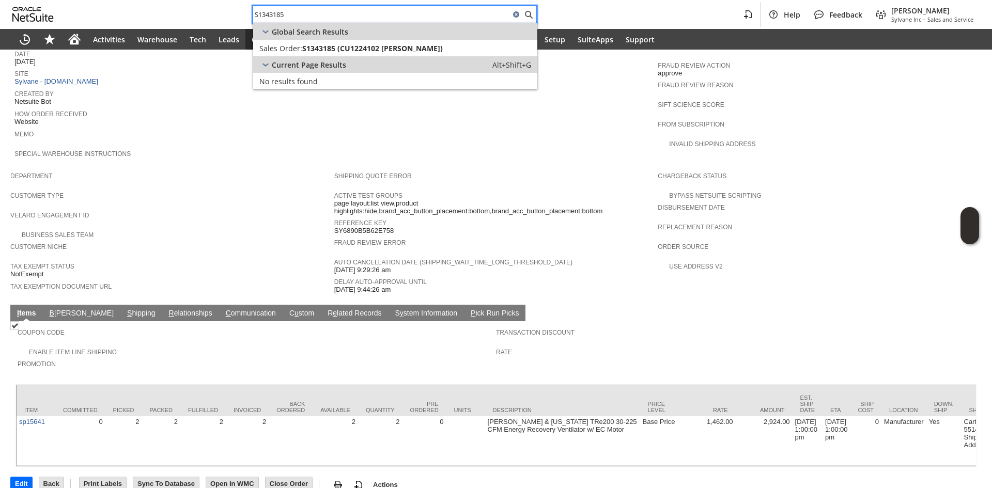
click at [385, 18] on input "S1343185" at bounding box center [381, 14] width 257 height 12
paste input "P214269"
paste input "text"
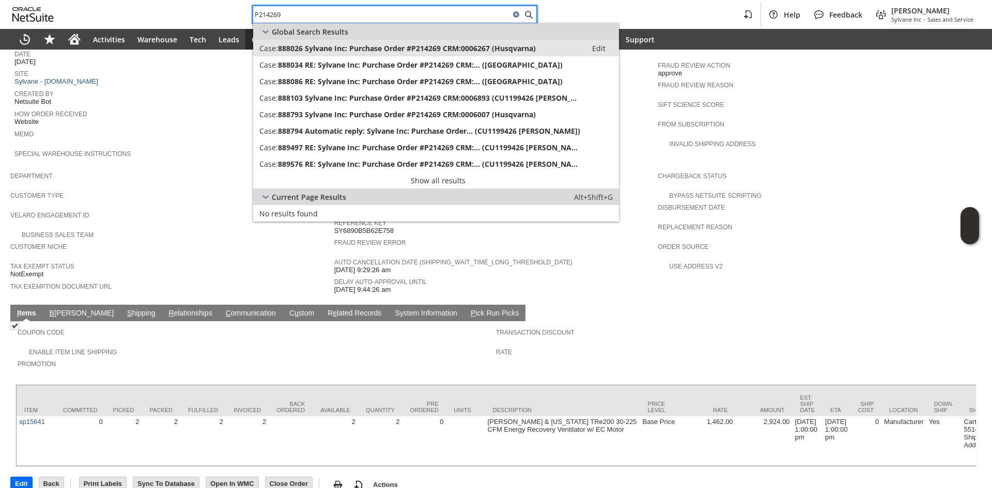
type input "P214269"
click at [356, 52] on span "888026 Sylvane Inc: Purchase Order #P214269 CRM:0006267 (Husqvarna)" at bounding box center [407, 48] width 258 height 10
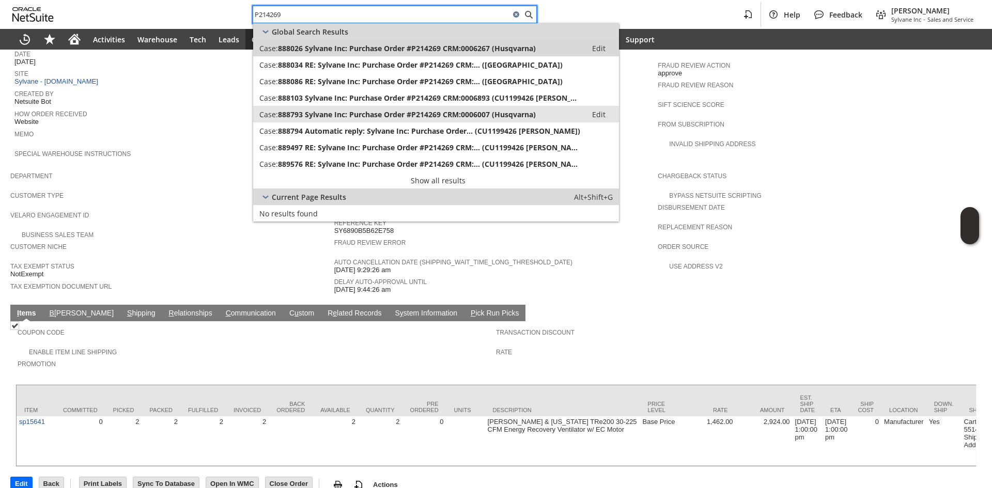
click at [368, 111] on span "888793 Sylvane Inc: Purchase Order #P214269 CRM:0006007 (Husqvarna)" at bounding box center [407, 115] width 258 height 10
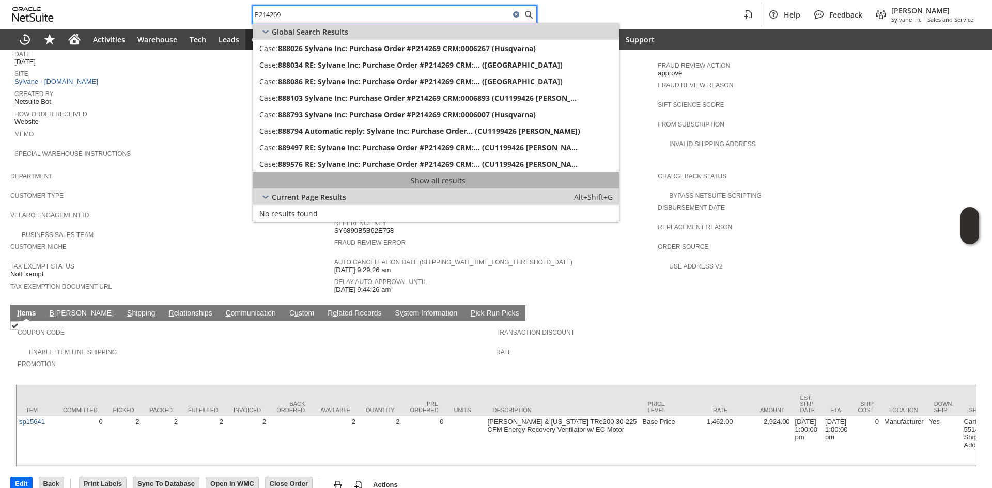
click at [384, 180] on link "Show all results" at bounding box center [436, 180] width 366 height 17
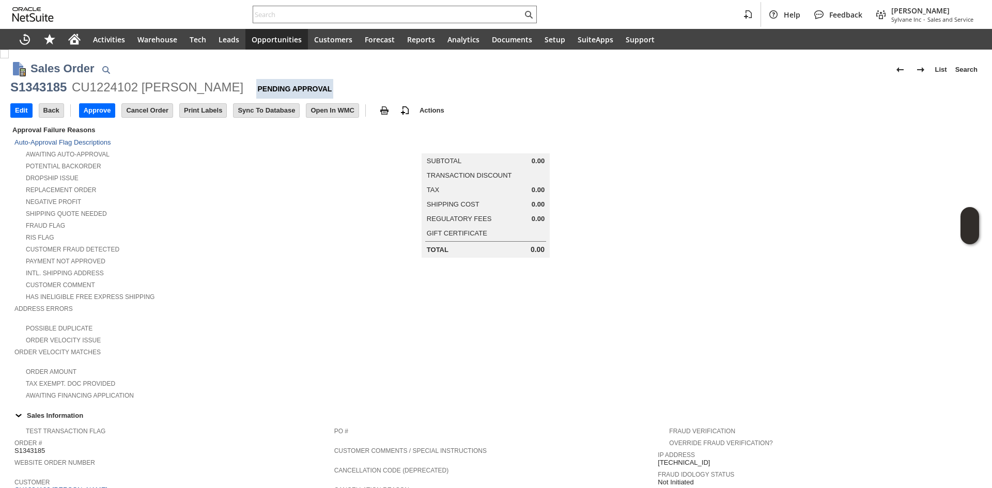
drag, startPoint x: 797, startPoint y: 245, endPoint x: 619, endPoint y: 251, distance: 177.8
click at [797, 245] on td at bounding box center [820, 262] width 324 height 277
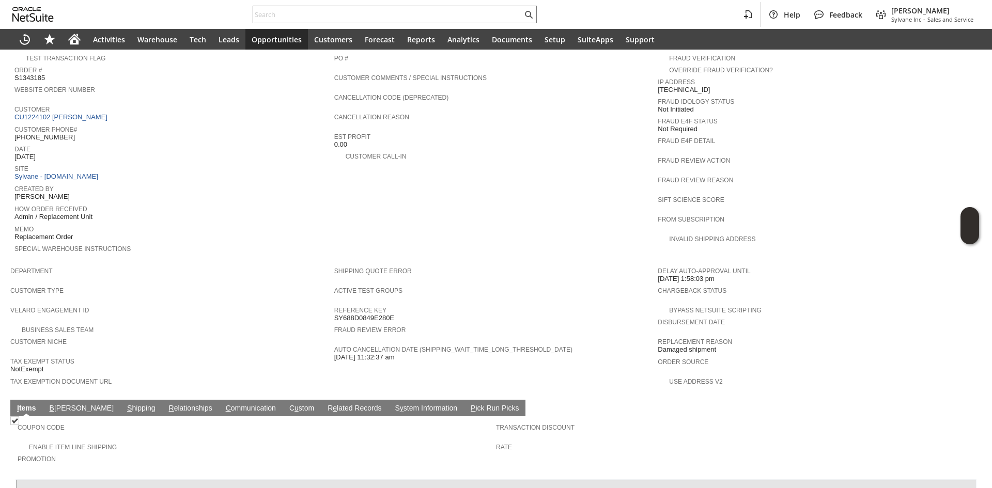
scroll to position [336, 0]
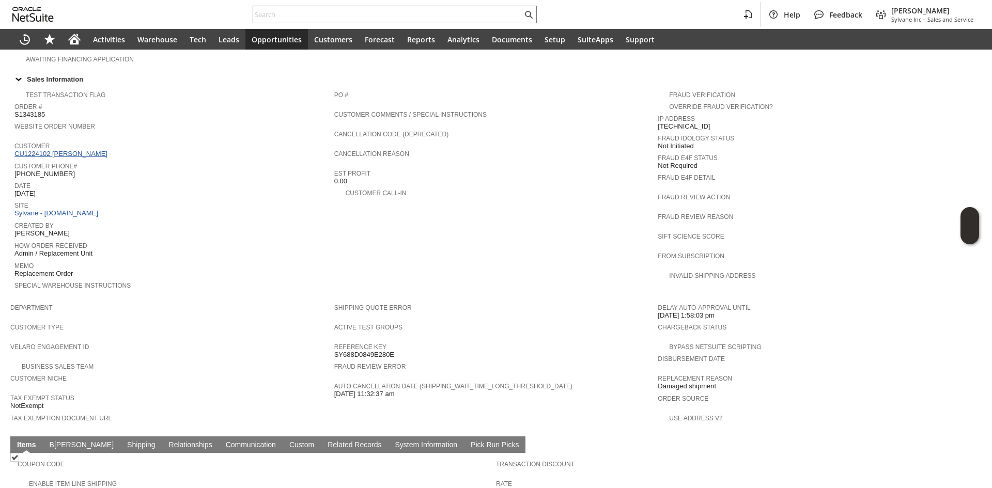
click at [89, 150] on link "CU1224102 Steven Fitzgerald" at bounding box center [62, 154] width 96 height 8
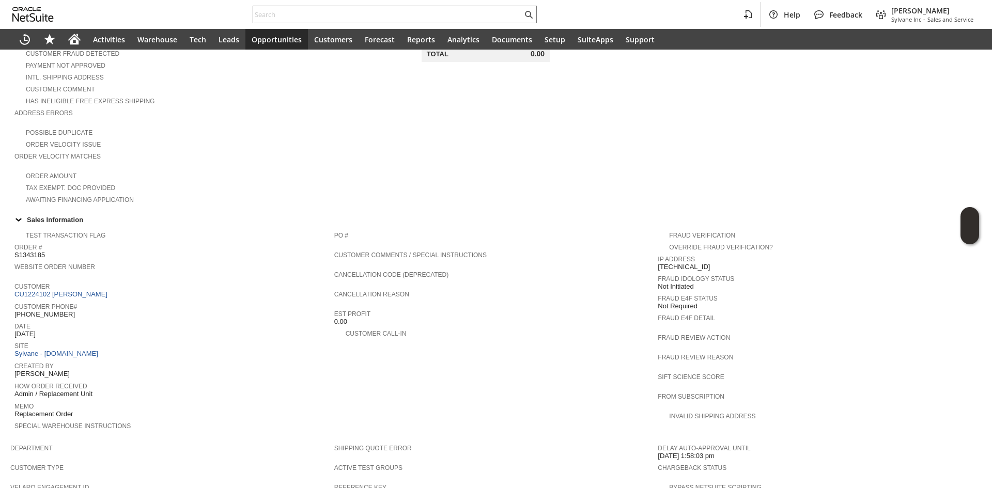
scroll to position [181, 0]
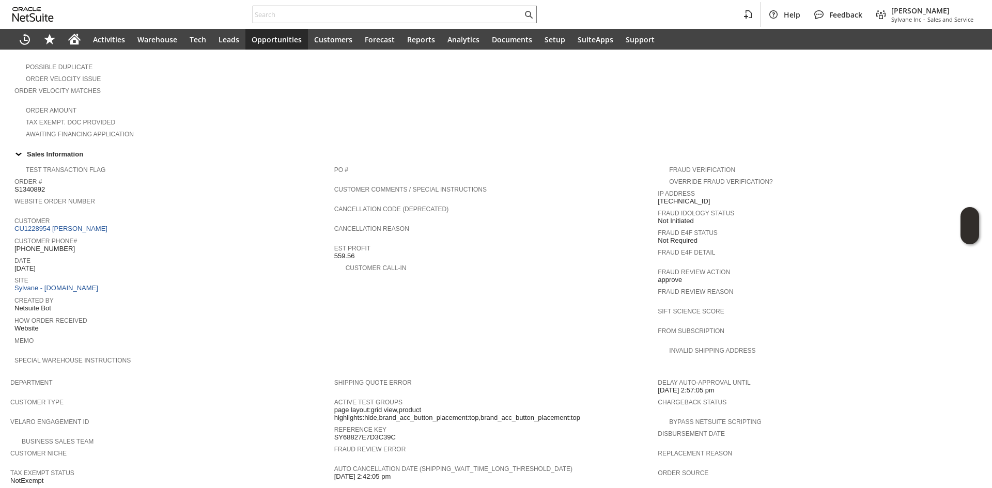
scroll to position [167, 0]
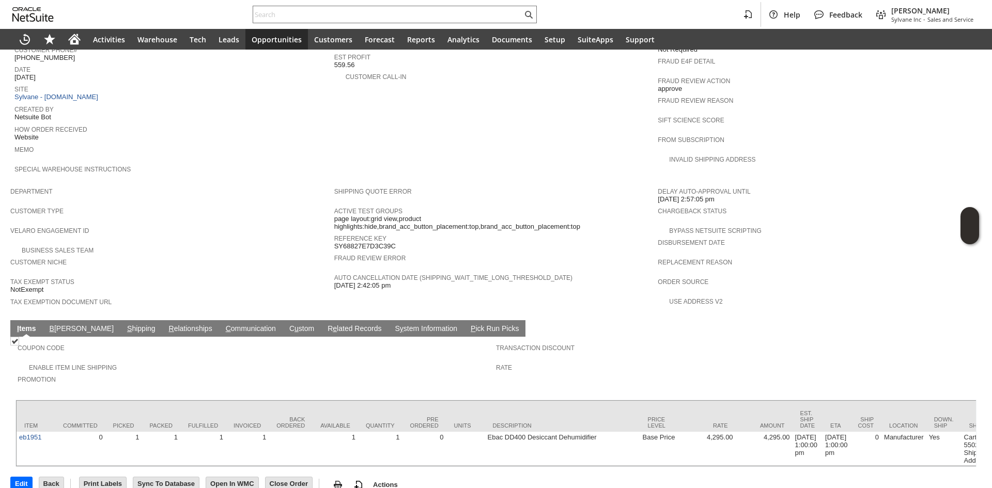
click at [125, 324] on link "S hipping" at bounding box center [142, 329] width 34 height 10
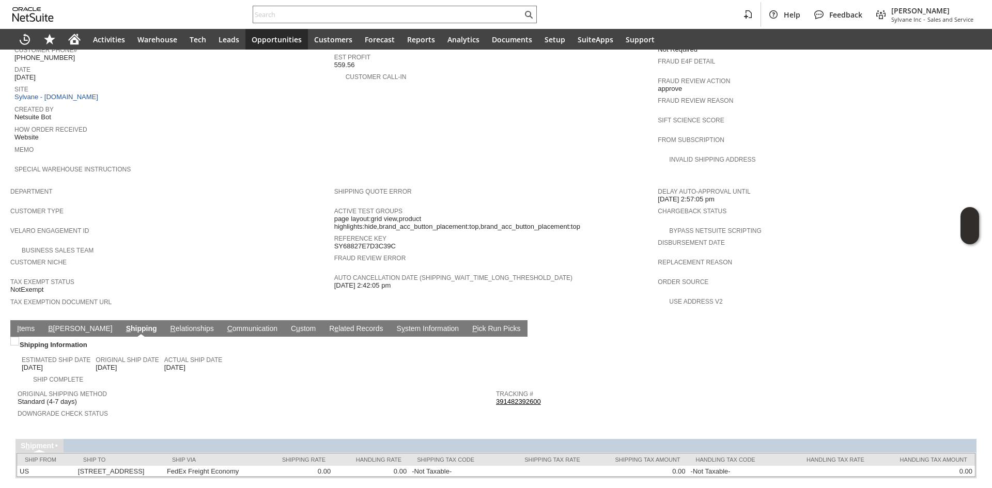
scroll to position [456, 0]
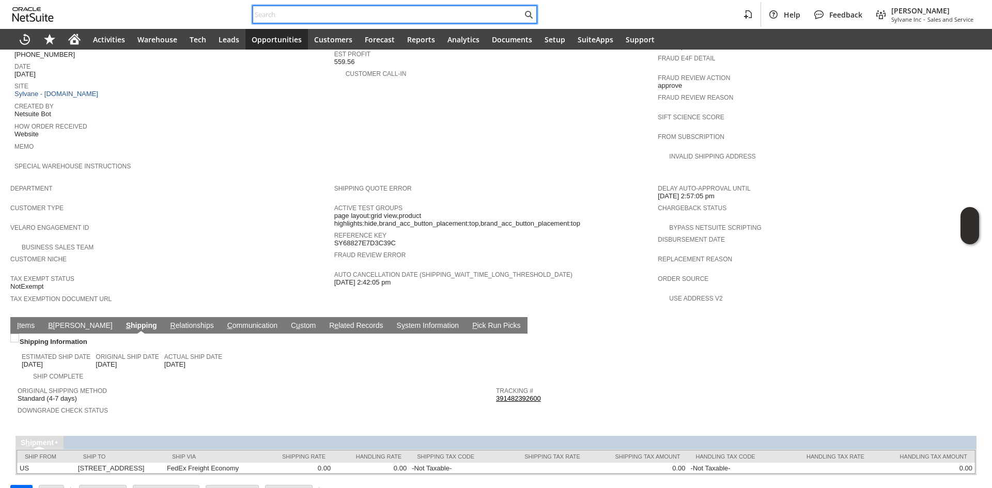
click at [347, 20] on input "text" at bounding box center [387, 14] width 269 height 12
paste input "SY689B78498545C"
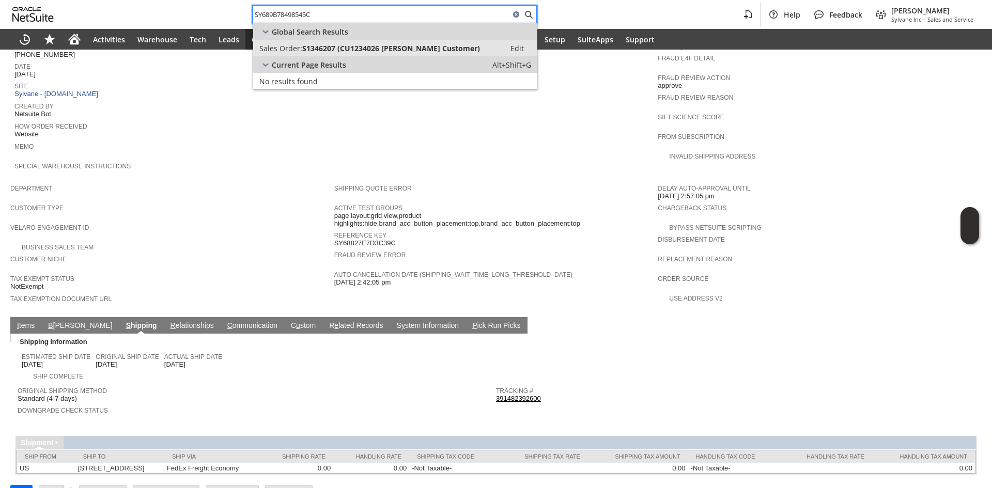
type input "SY689B78498545C"
click at [376, 40] on link "Sales Order: S1346207 (CU1234026 [PERSON_NAME] Customer) Edit" at bounding box center [395, 48] width 284 height 17
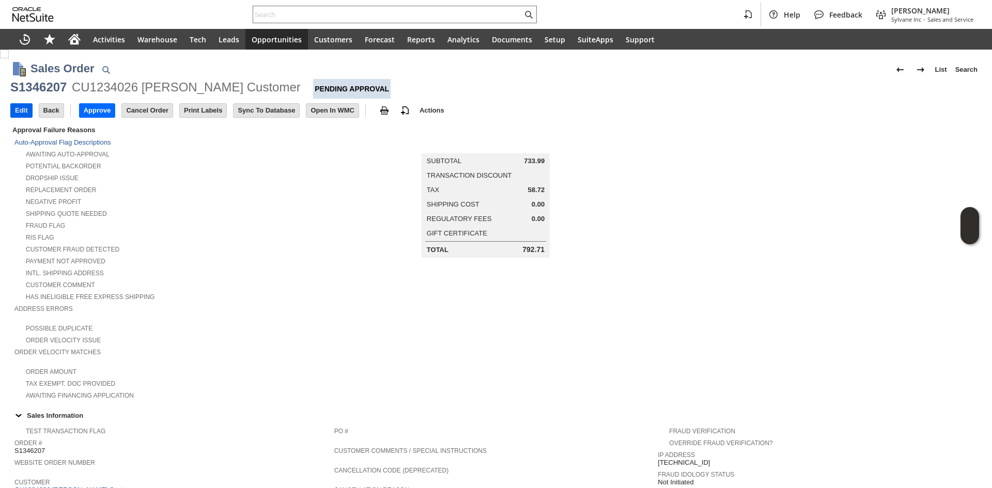
click at [27, 110] on input "Edit" at bounding box center [21, 110] width 21 height 13
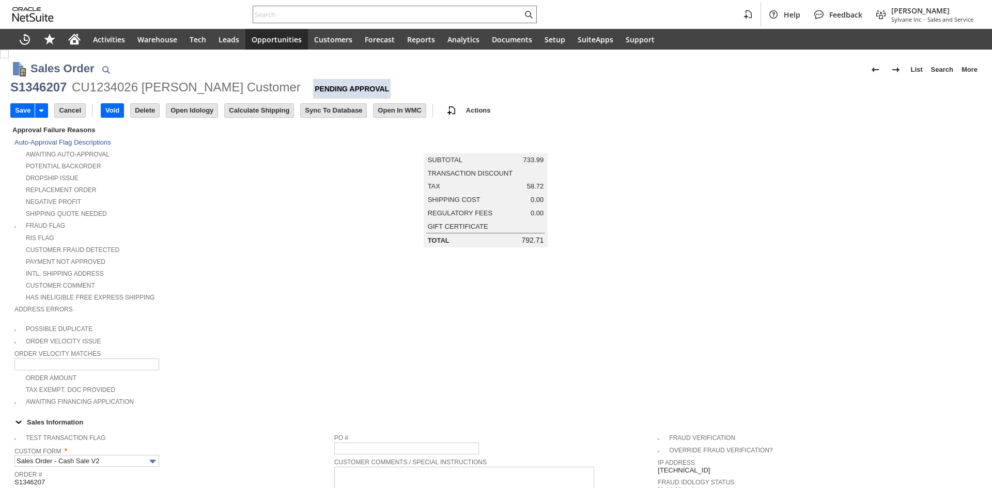
type input "Add"
type input "Copy Previous"
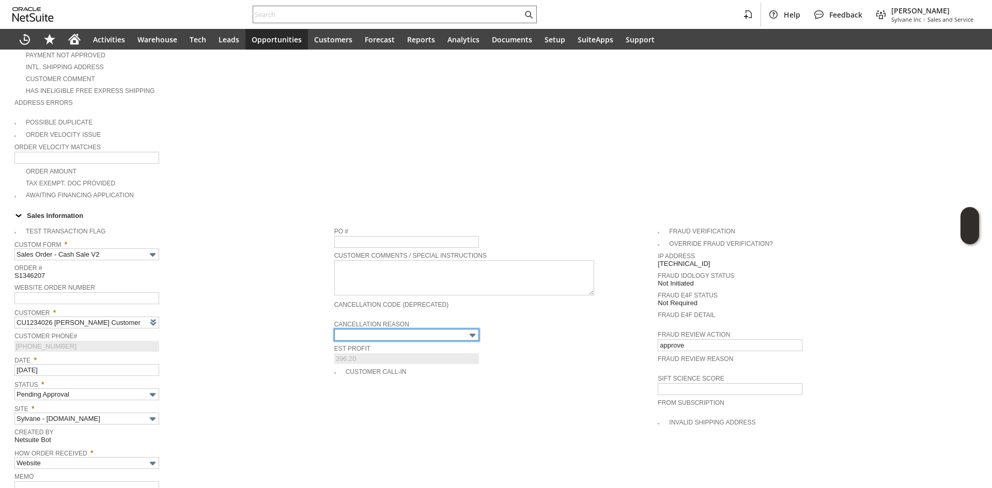
click at [372, 329] on input "text" at bounding box center [406, 335] width 145 height 12
type input "Intelligent Recommendations¹⁰"
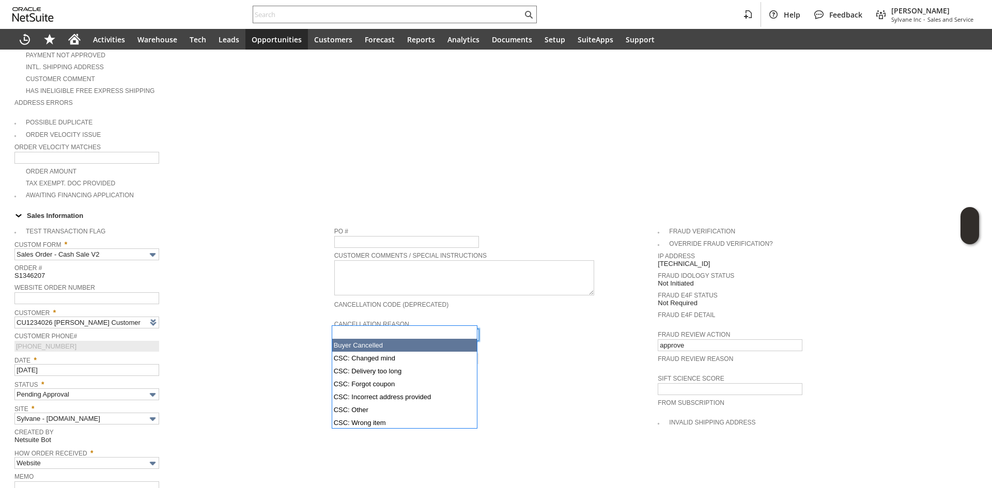
type input "Buyer Cancelled"
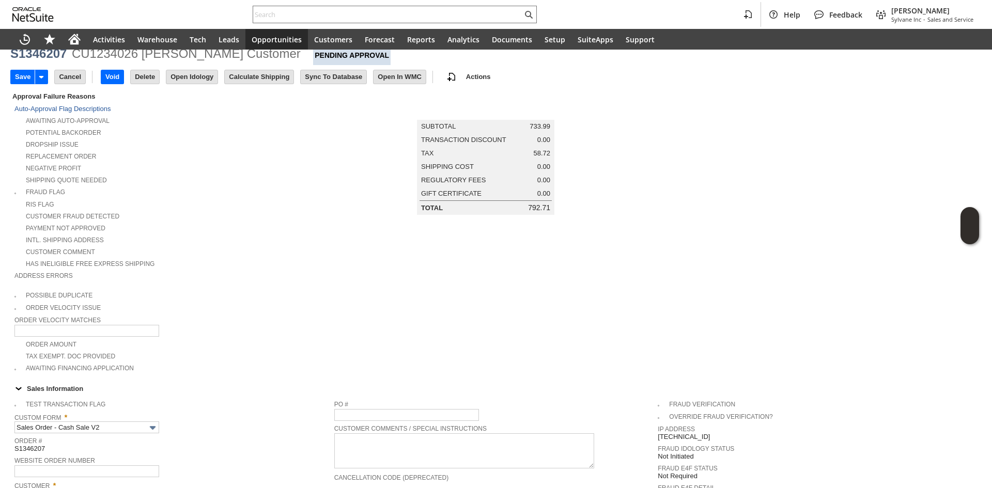
scroll to position [0, 0]
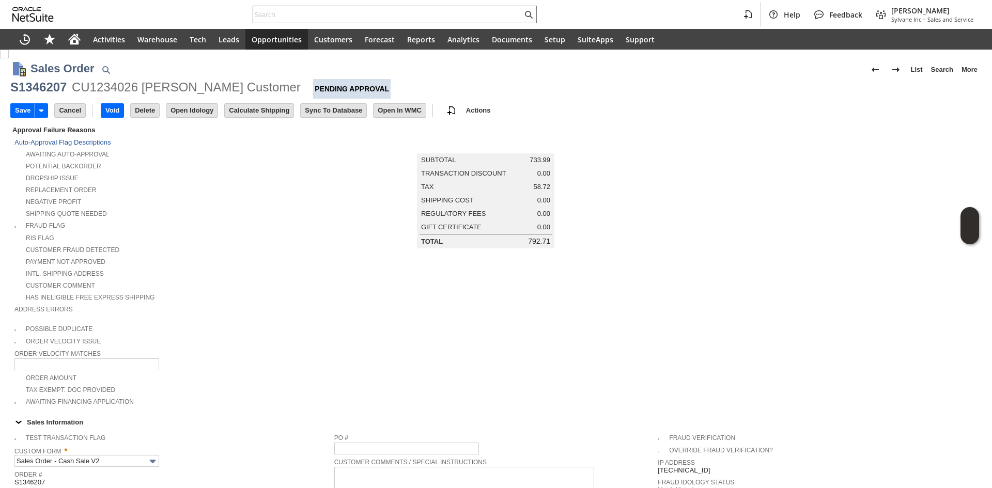
click at [261, 256] on div "Payment not approved" at bounding box center [174, 260] width 320 height 11
click at [14, 114] on input "Save" at bounding box center [23, 110] width 24 height 13
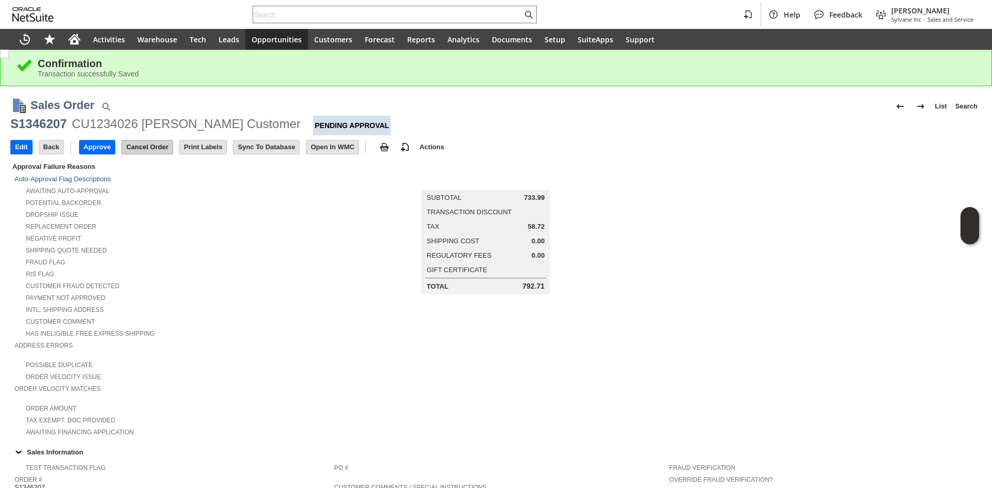
click at [150, 153] on input "Cancel Order" at bounding box center [147, 147] width 51 height 13
